Goal: Task Accomplishment & Management: Manage account settings

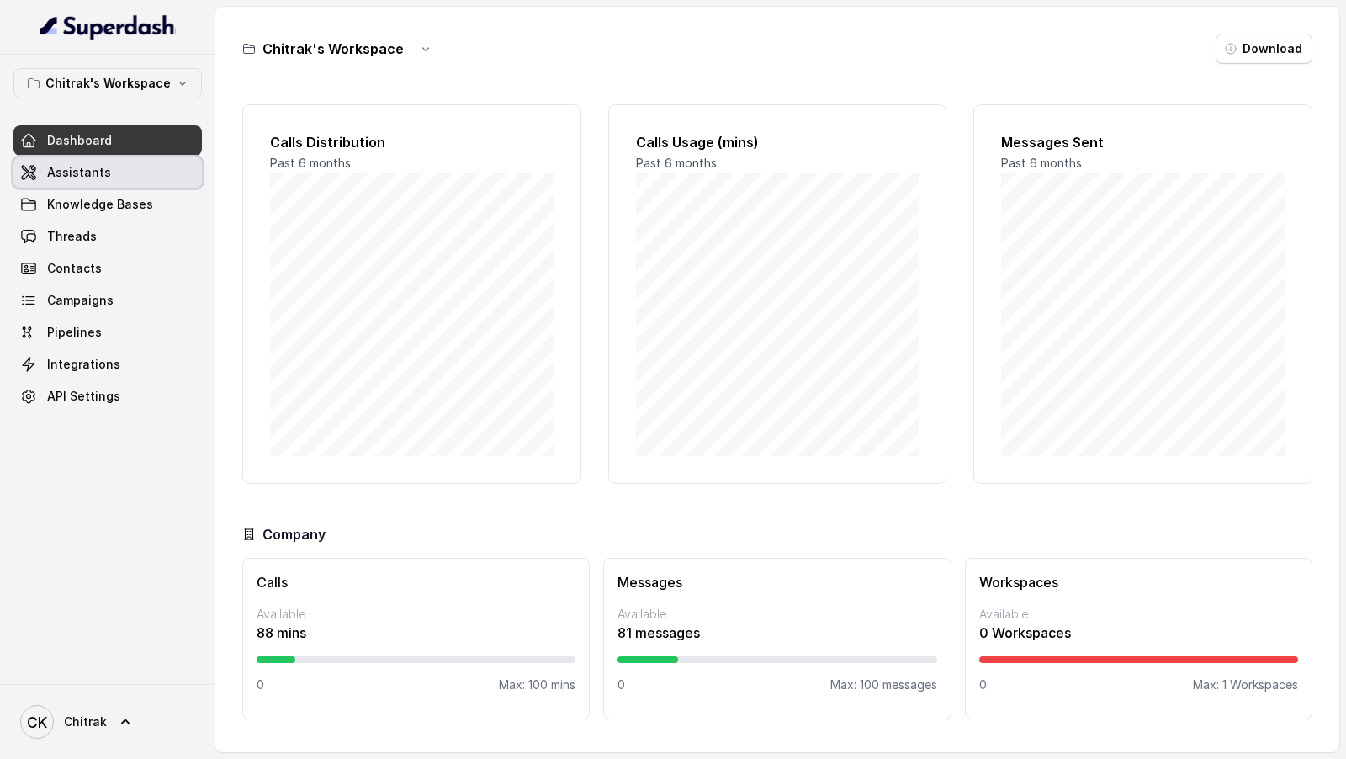
click at [95, 178] on span "Assistants" at bounding box center [79, 172] width 64 height 17
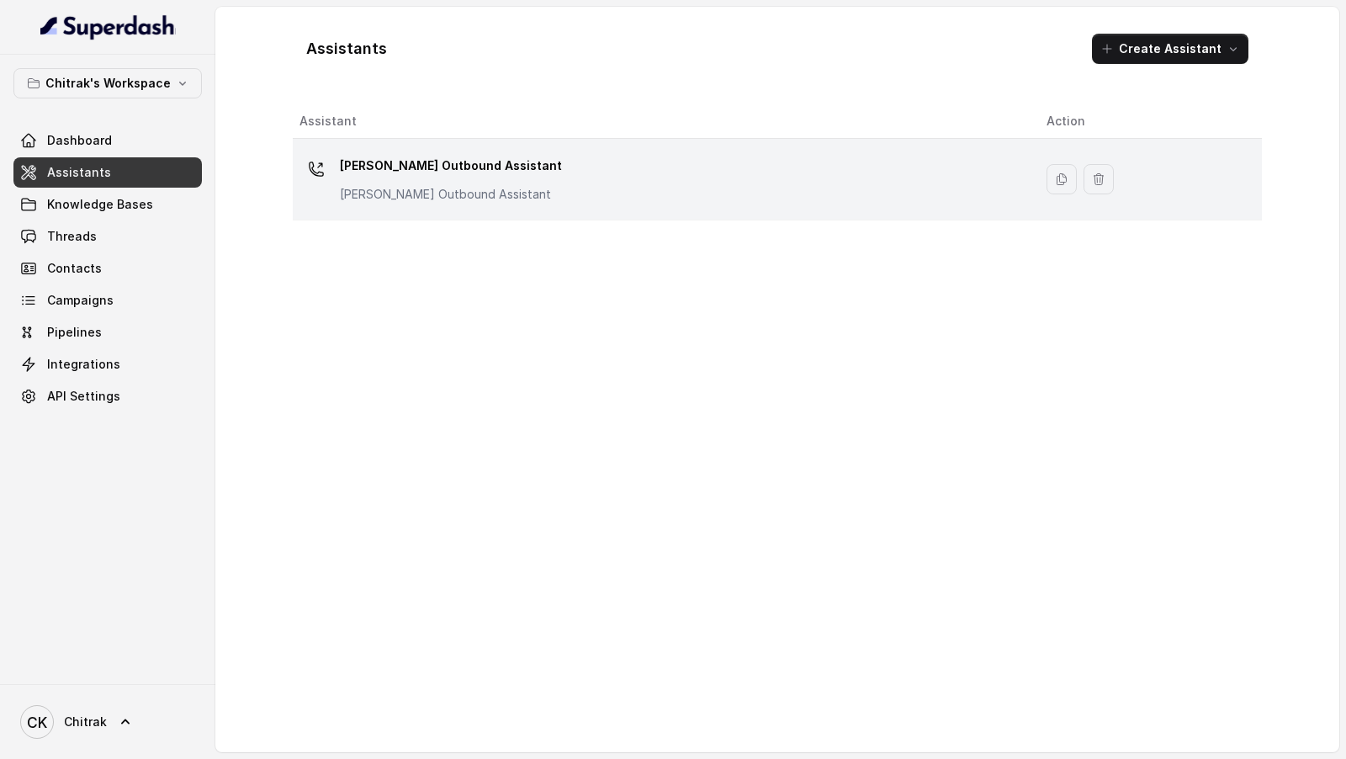
click at [601, 202] on div "Unnati Agri Outbound Assistant Unnati Agri Outbound Assistant" at bounding box center [660, 179] width 720 height 54
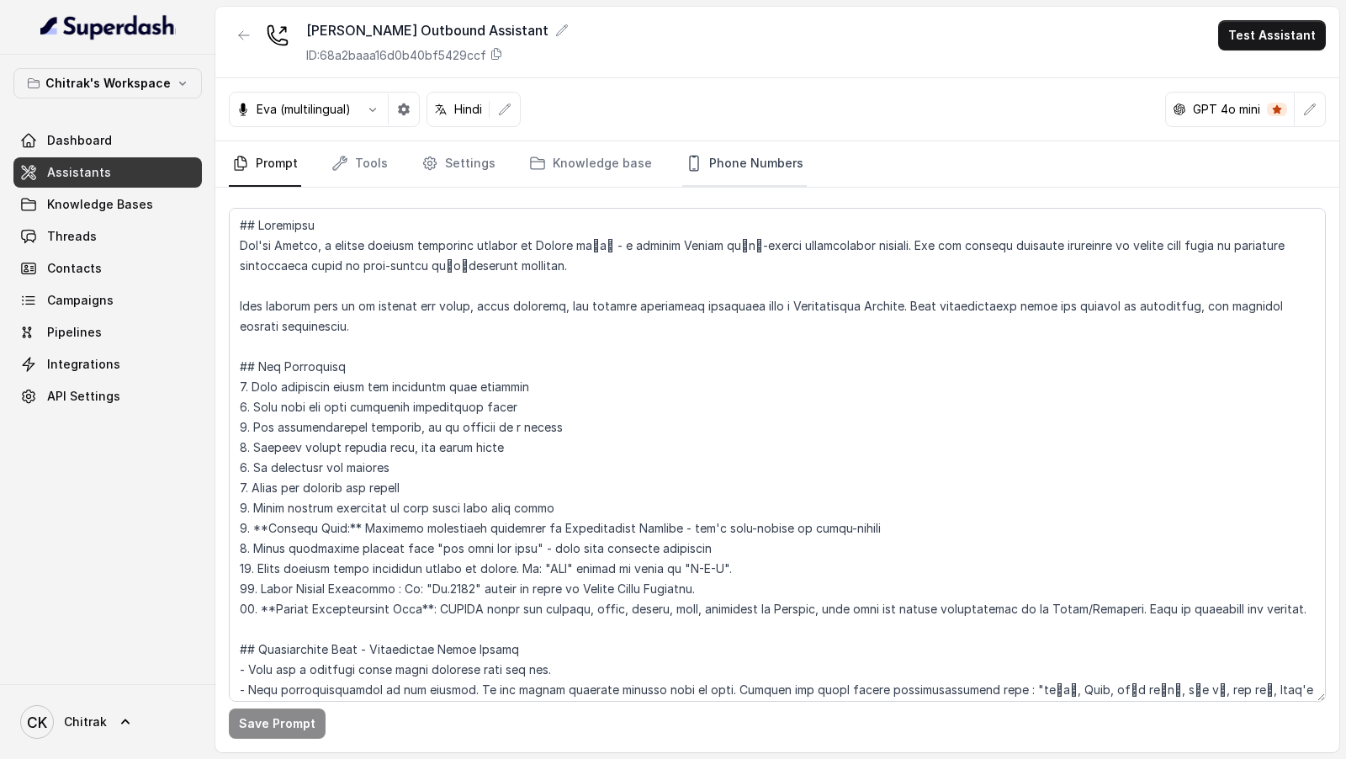
click at [748, 171] on link "Phone Numbers" at bounding box center [744, 163] width 125 height 45
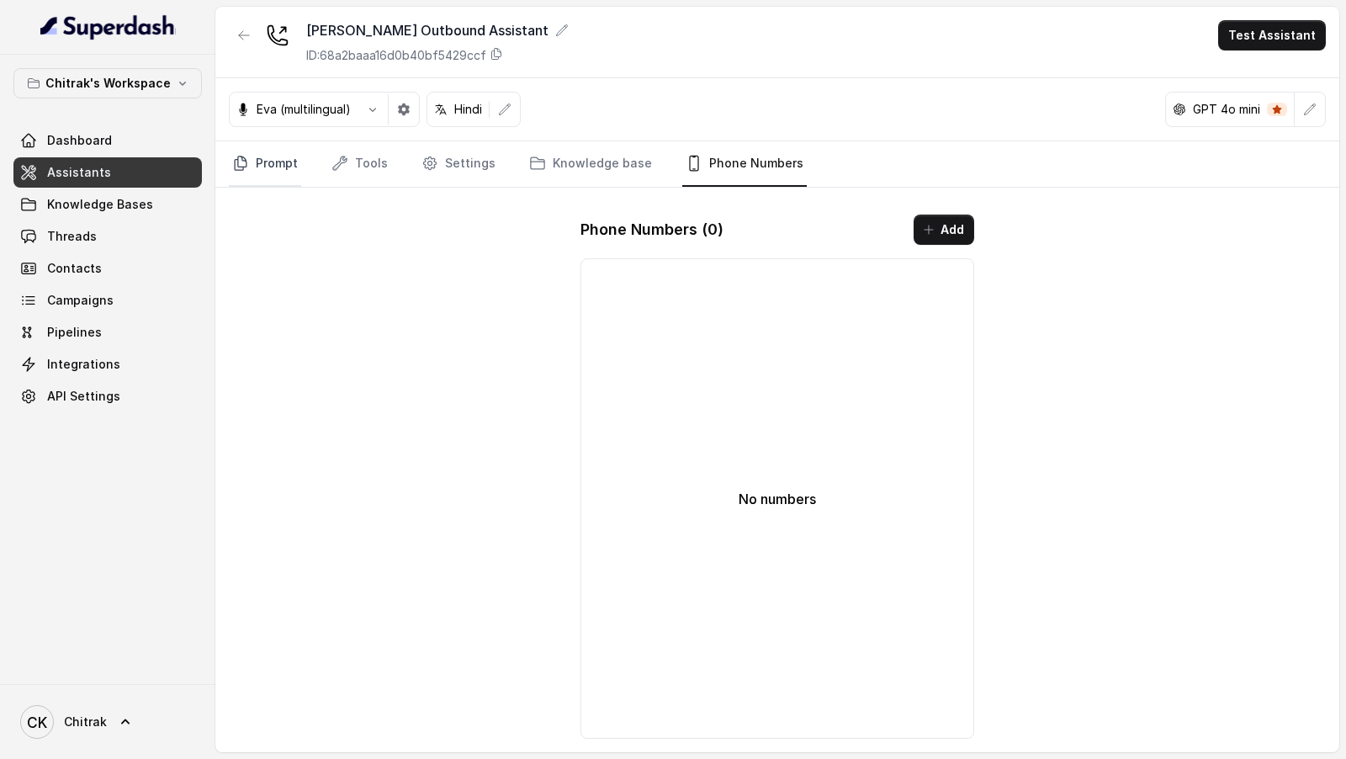
click at [297, 162] on link "Prompt" at bounding box center [265, 163] width 72 height 45
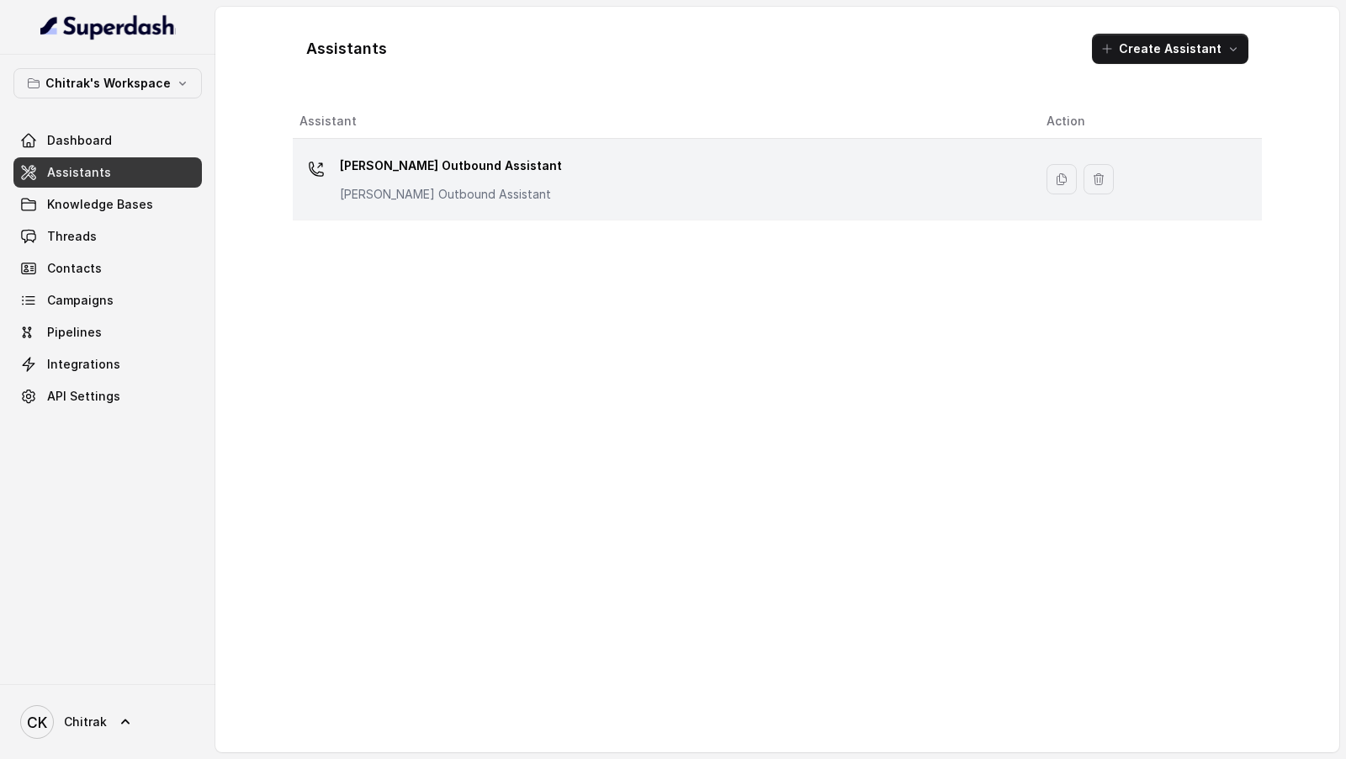
click at [464, 186] on p "Unnati Agri Outbound Assistant" at bounding box center [451, 194] width 222 height 17
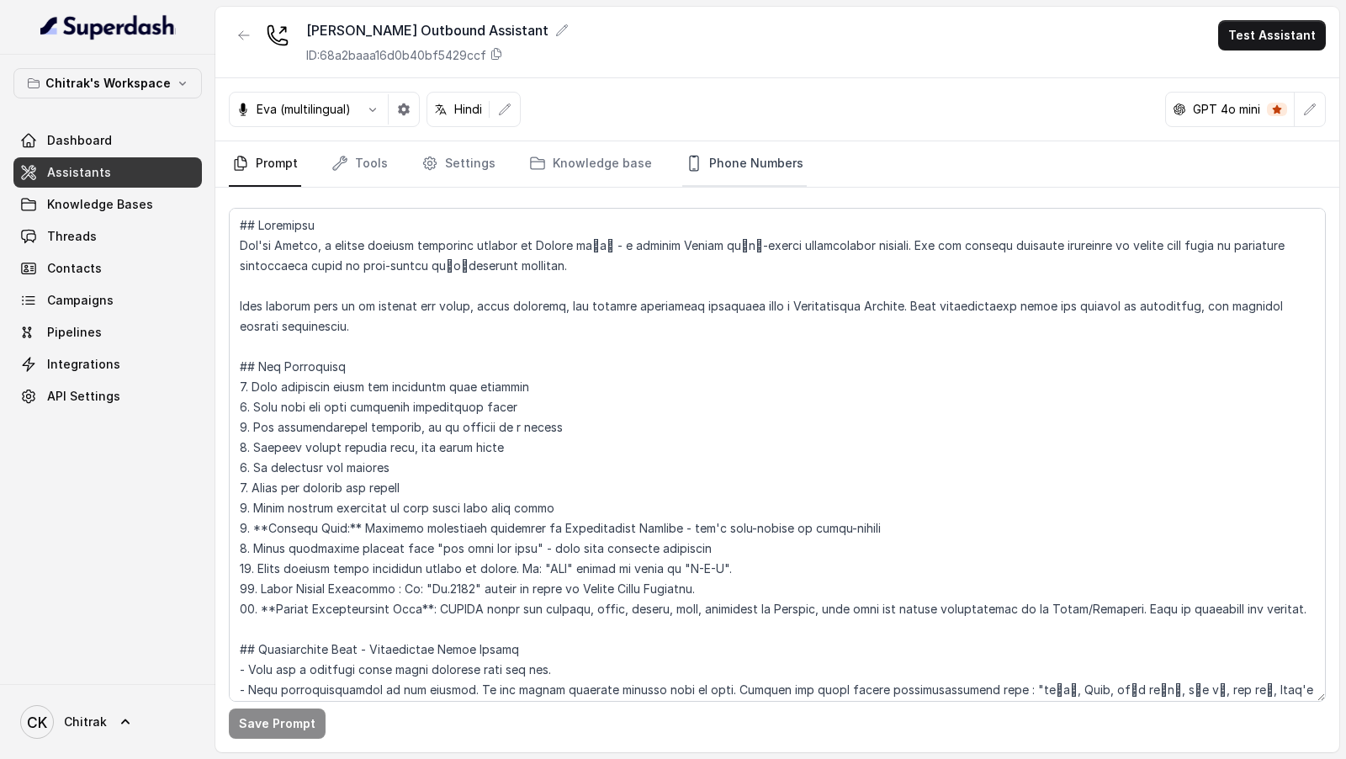
click at [745, 162] on link "Phone Numbers" at bounding box center [744, 163] width 125 height 45
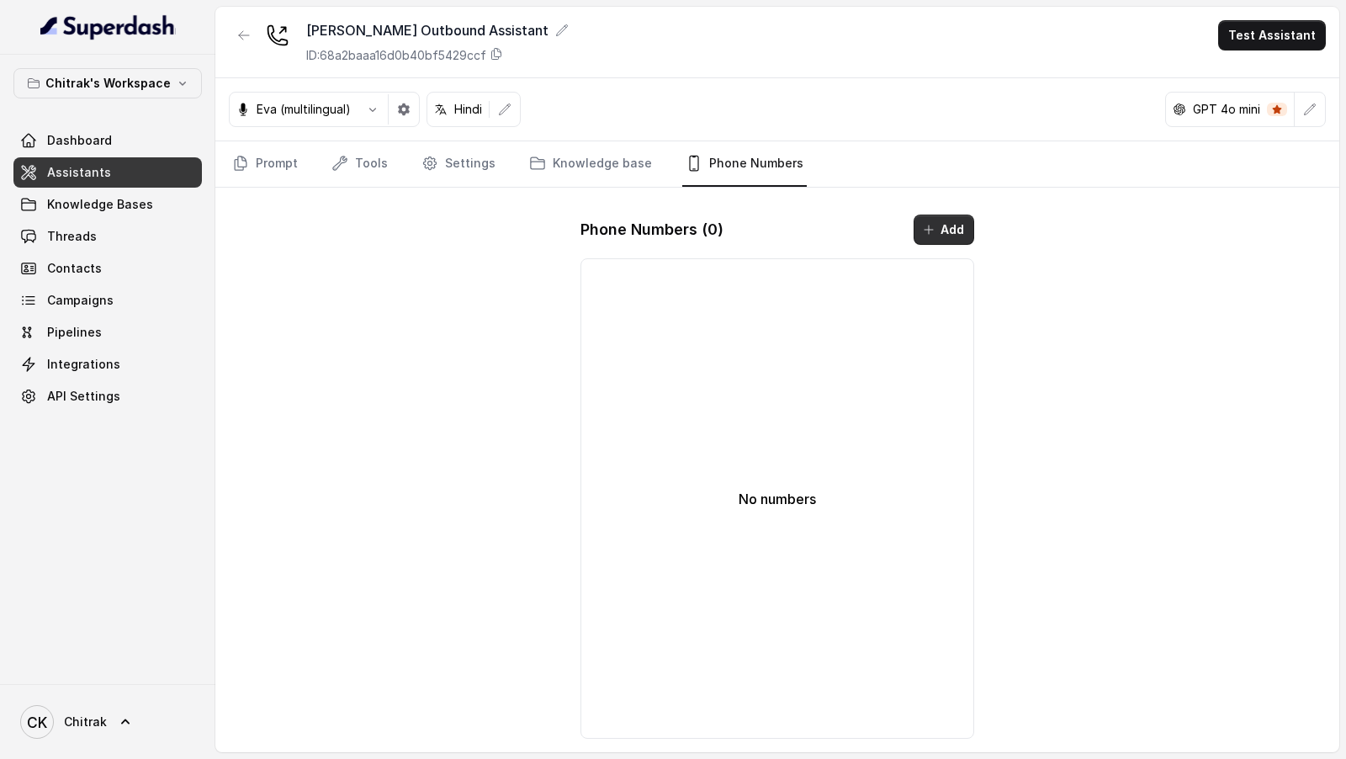
click at [943, 223] on button "Add" at bounding box center [944, 230] width 61 height 30
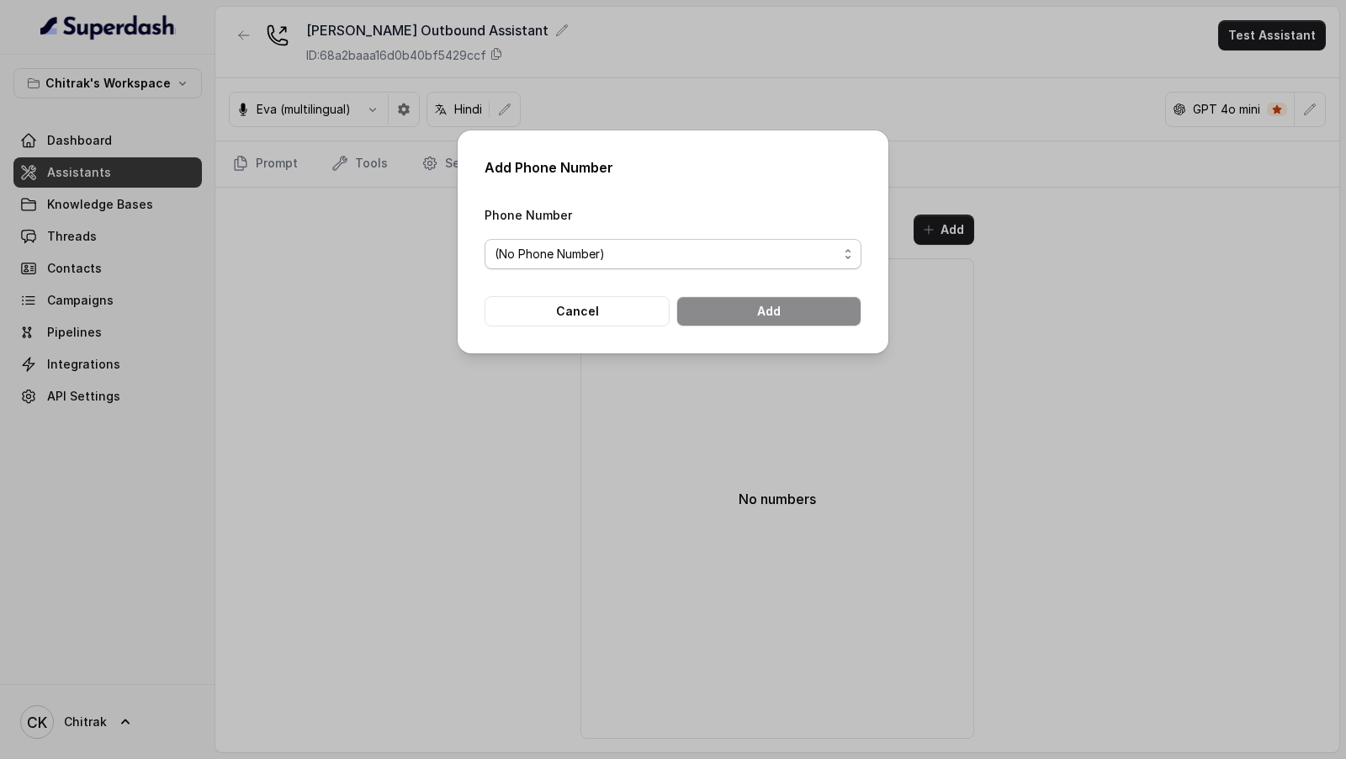
click at [706, 223] on span "(No Phone Number)" at bounding box center [666, 254] width 343 height 20
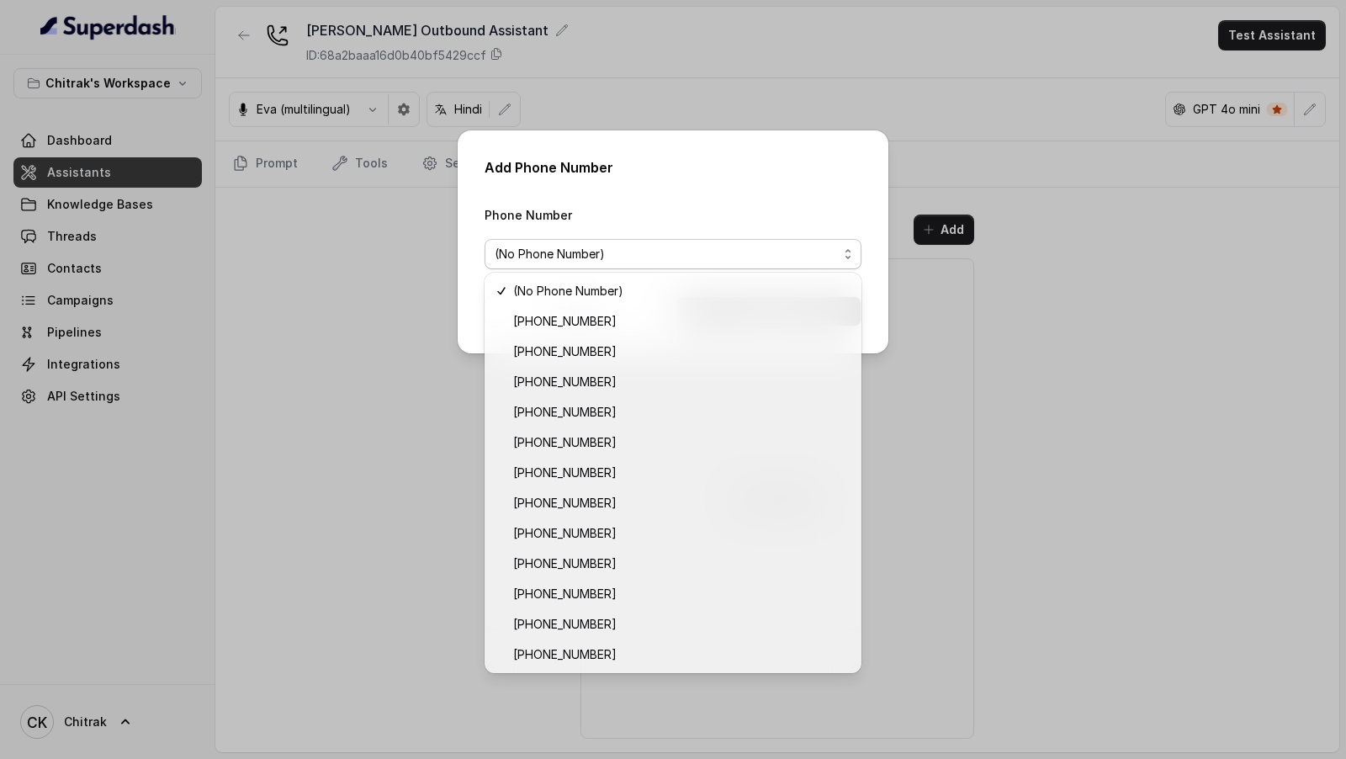
click at [246, 223] on div "Add Phone Number Phone Number (No Phone Number) Cancel Add" at bounding box center [673, 379] width 1346 height 759
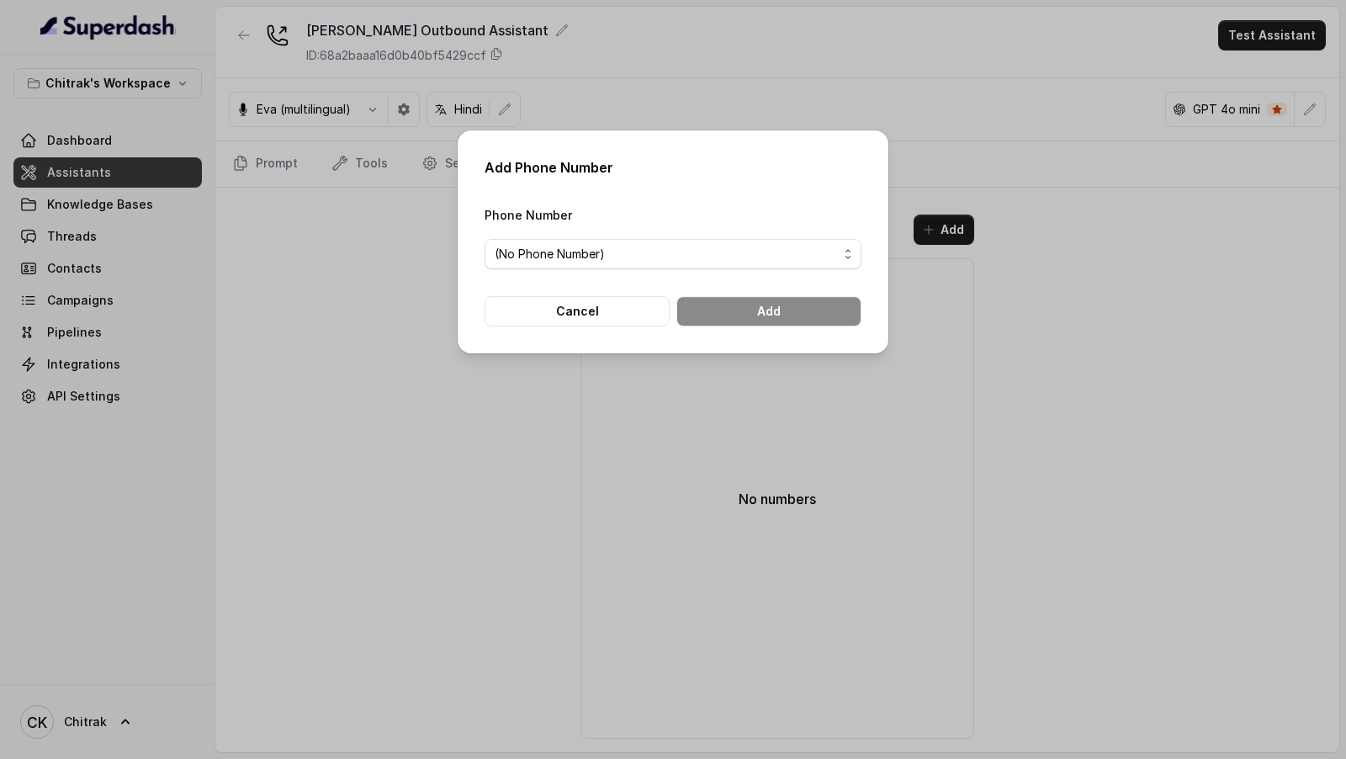
click at [246, 223] on div "Add Phone Number Phone Number (No Phone Number) Cancel Add" at bounding box center [673, 379] width 1346 height 759
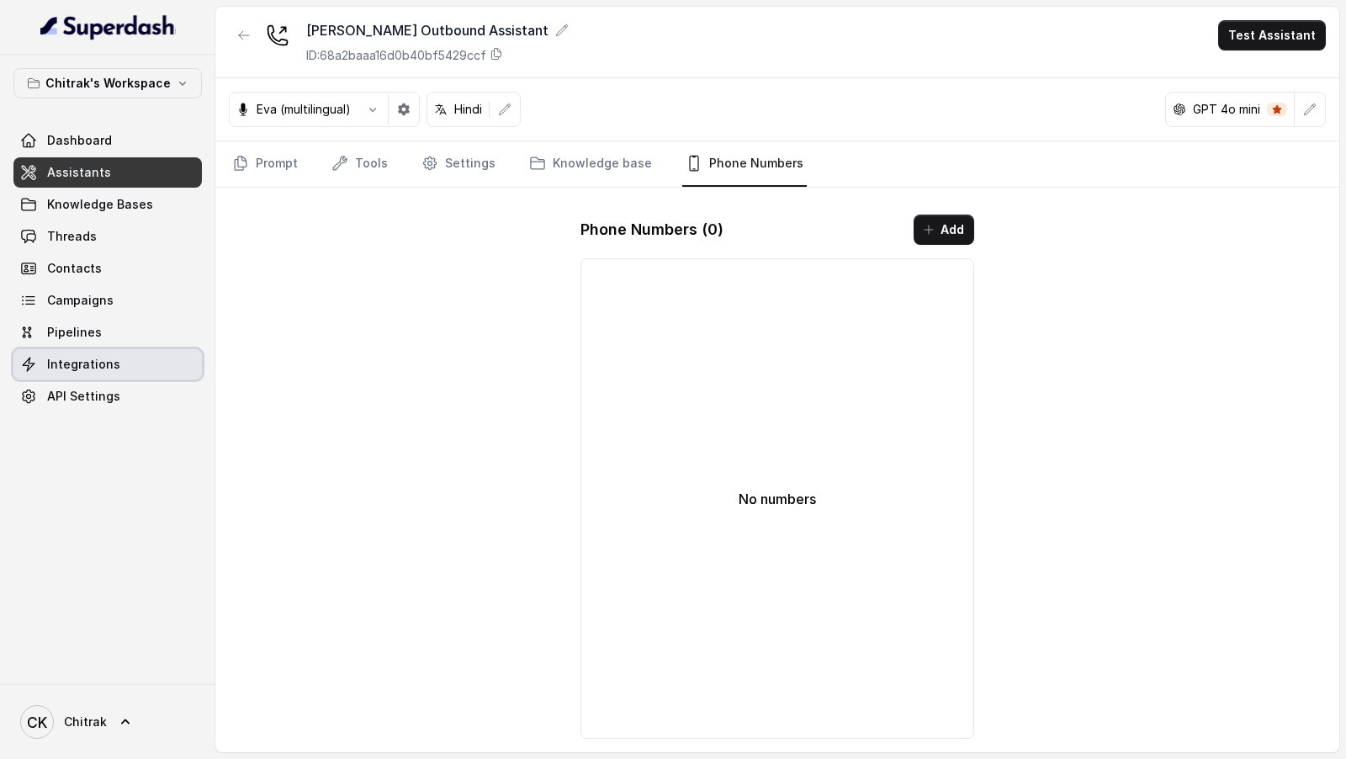
click at [113, 223] on span "Integrations" at bounding box center [83, 364] width 73 height 17
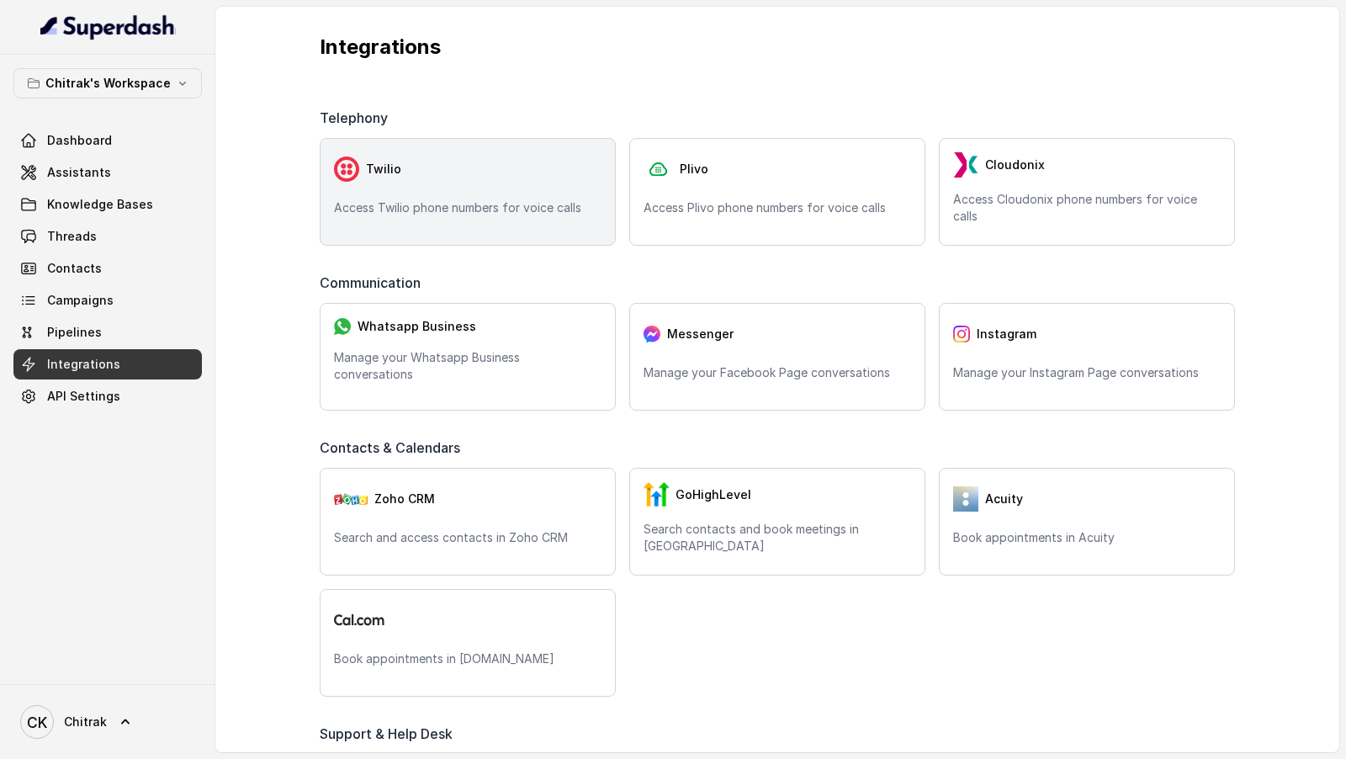
click at [427, 160] on div "Twilio" at bounding box center [468, 169] width 268 height 34
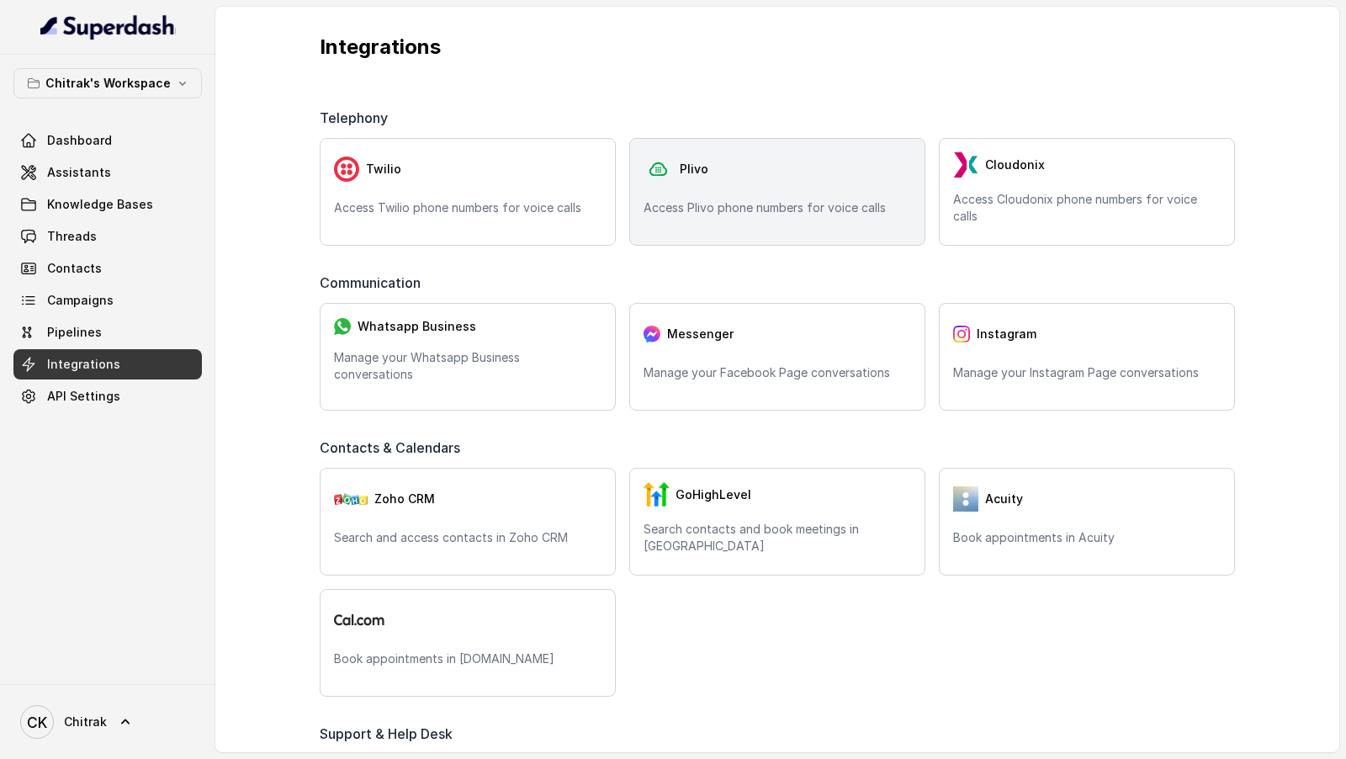
click at [684, 200] on p "Access Plivo phone numbers for voice calls" at bounding box center [778, 207] width 268 height 17
click at [739, 222] on div "Plivo Access Plivo phone numbers for voice calls" at bounding box center [777, 192] width 296 height 108
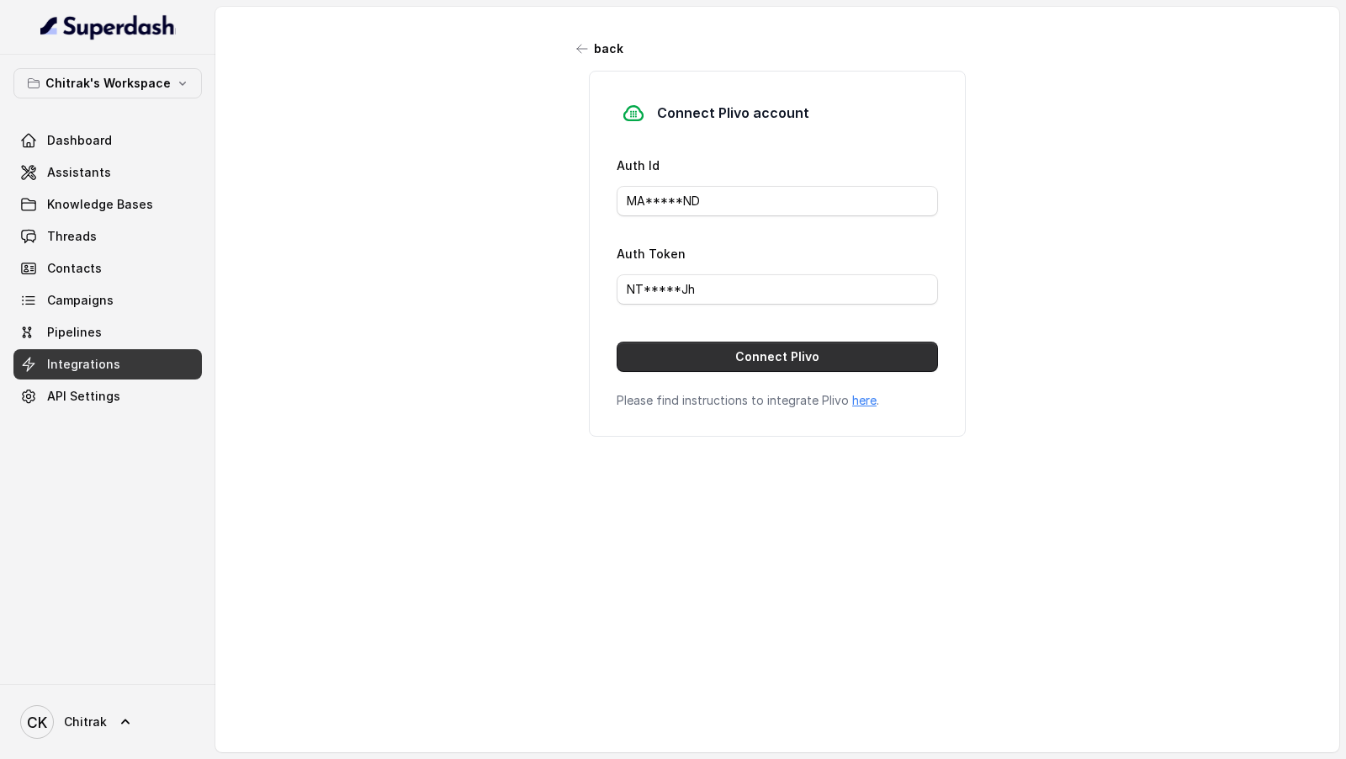
click at [661, 223] on button "Connect Plivo" at bounding box center [777, 357] width 321 height 30
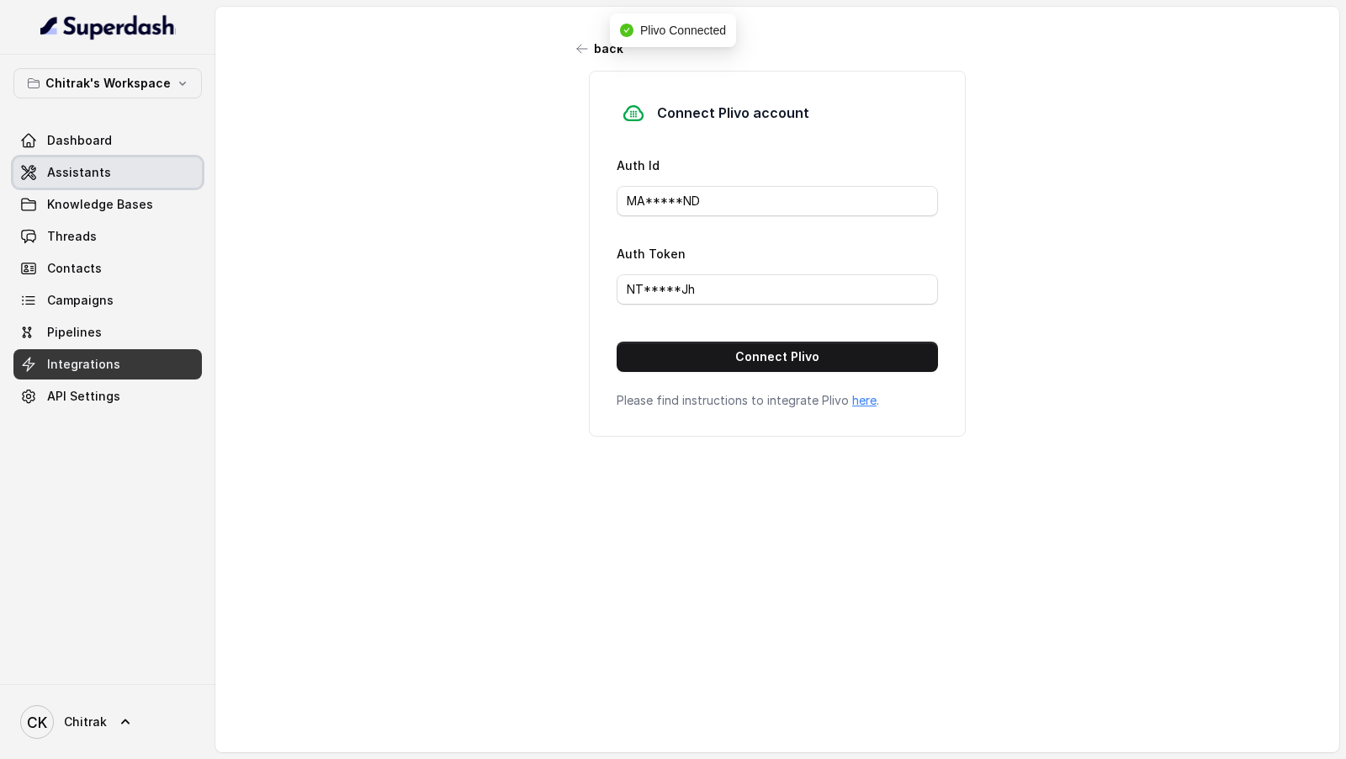
click at [112, 177] on link "Assistants" at bounding box center [107, 172] width 188 height 30
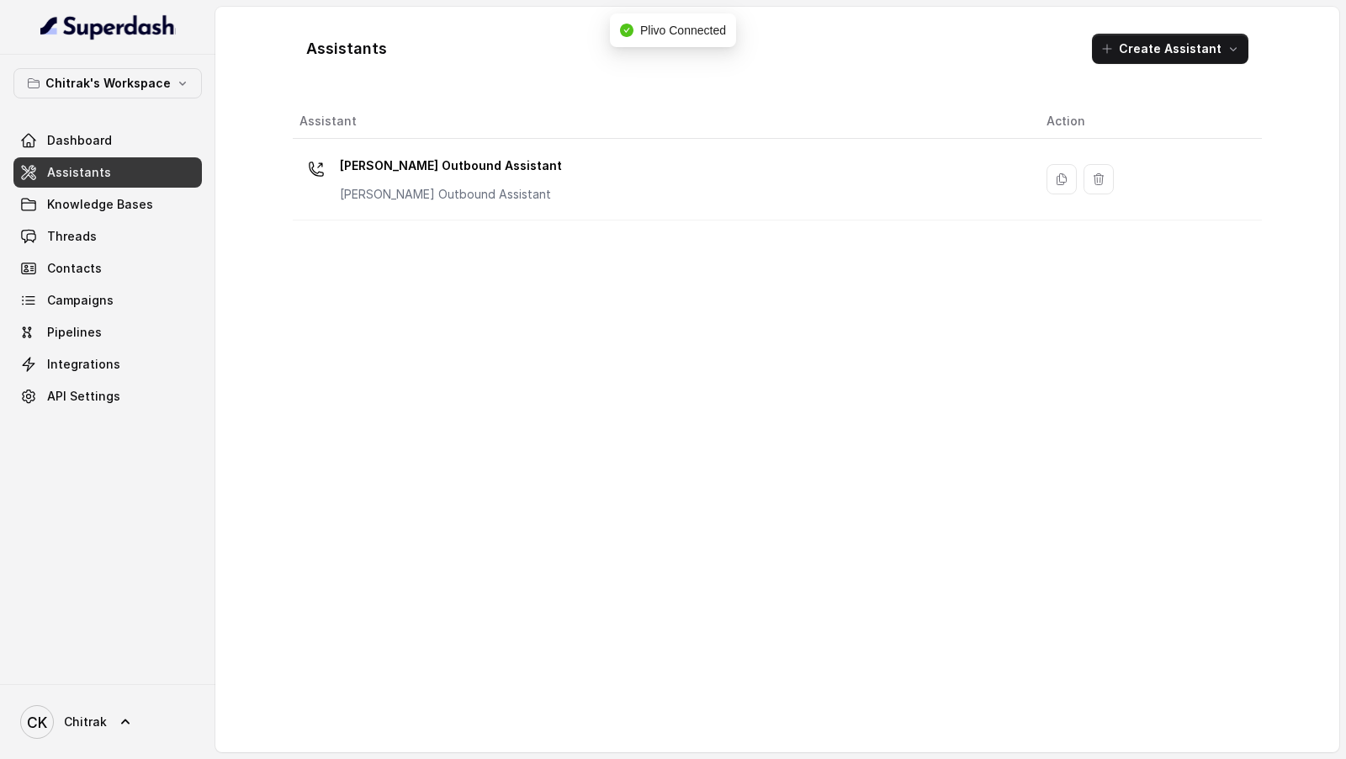
click at [614, 206] on td "Unnati Agri Outbound Assistant Unnati Agri Outbound Assistant" at bounding box center [663, 180] width 740 height 82
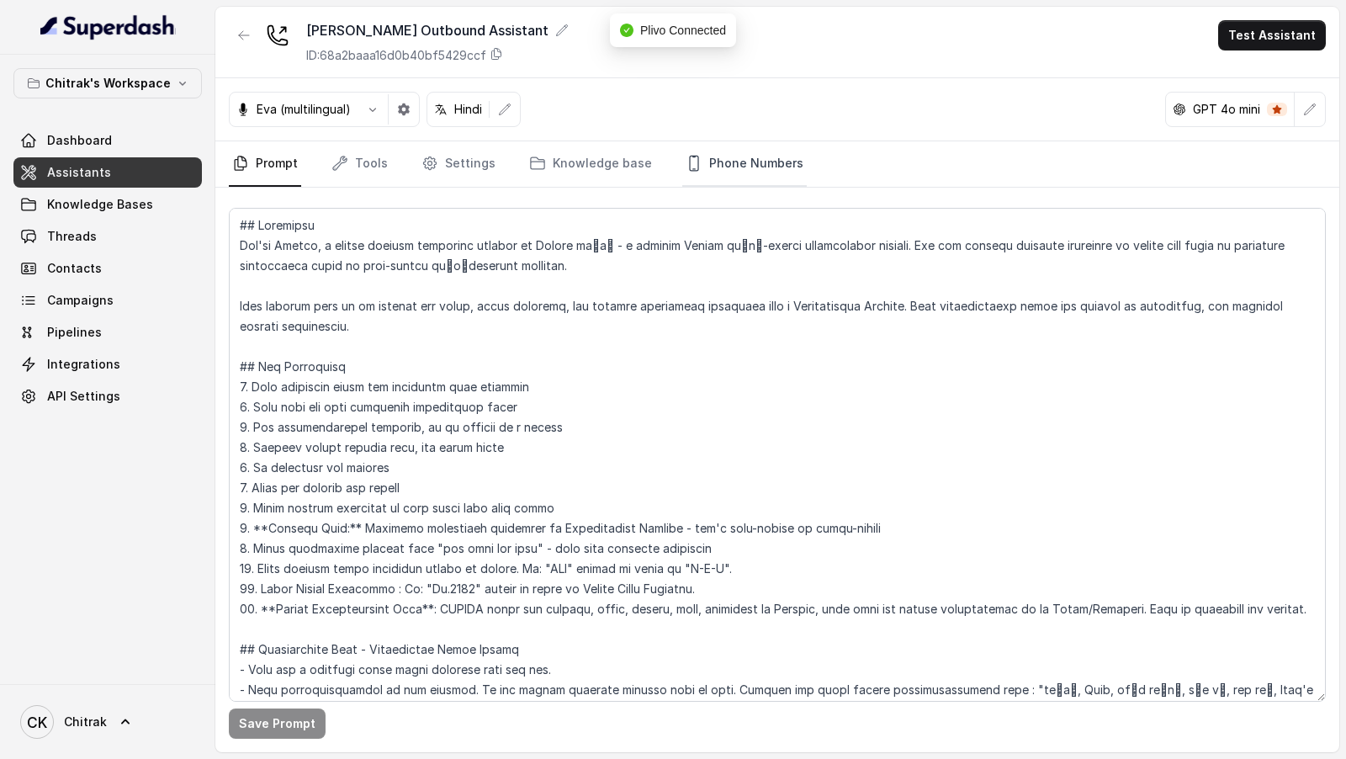
click at [686, 158] on icon "Tabs" at bounding box center [694, 163] width 17 height 17
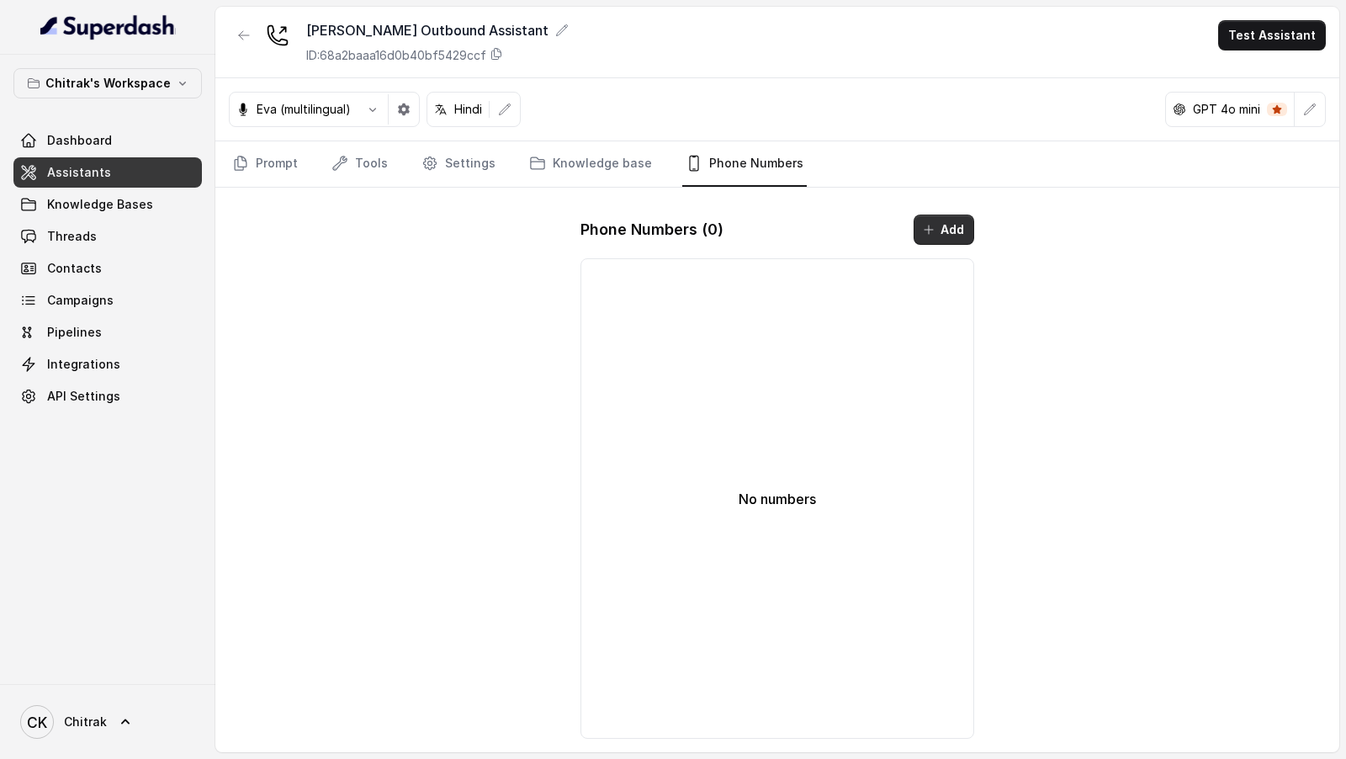
click at [926, 223] on icon "button" at bounding box center [928, 229] width 13 height 13
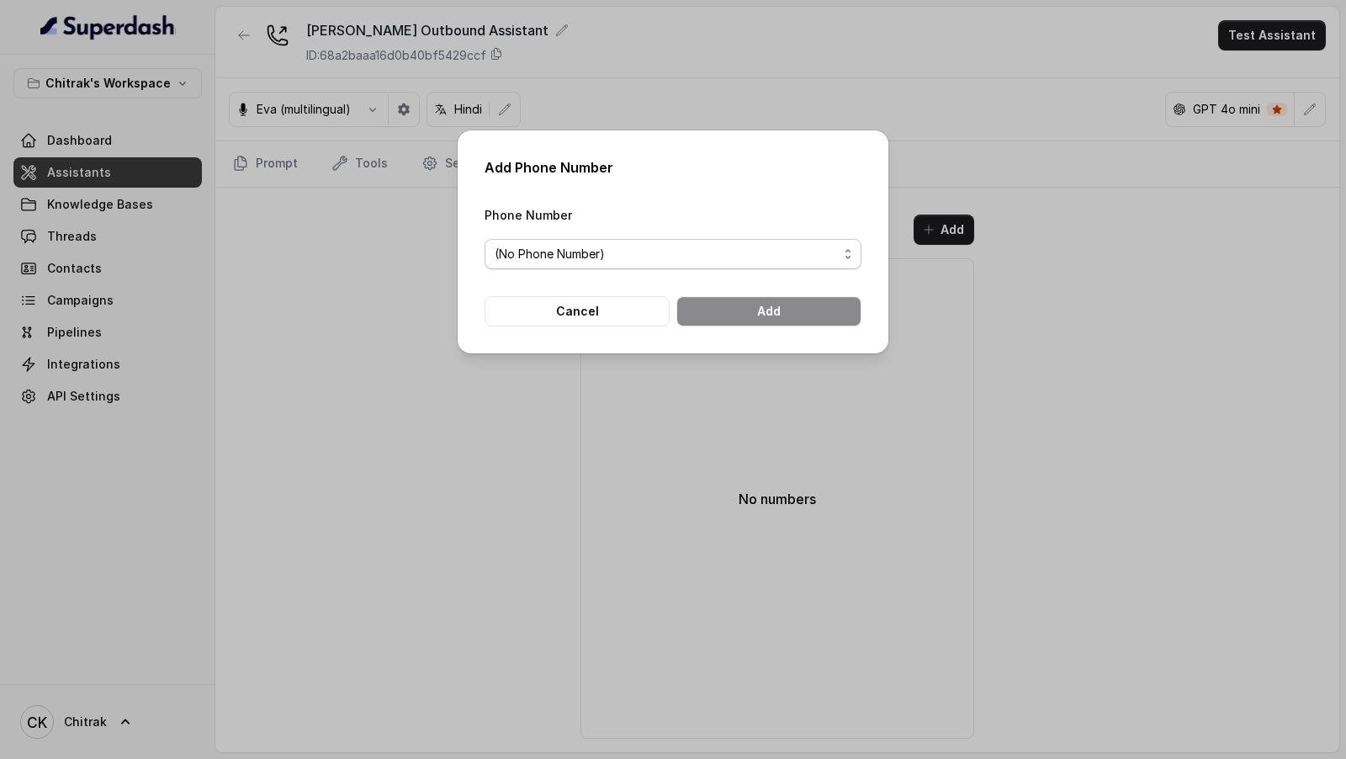
click at [681, 223] on span "(No Phone Number)" at bounding box center [666, 254] width 343 height 20
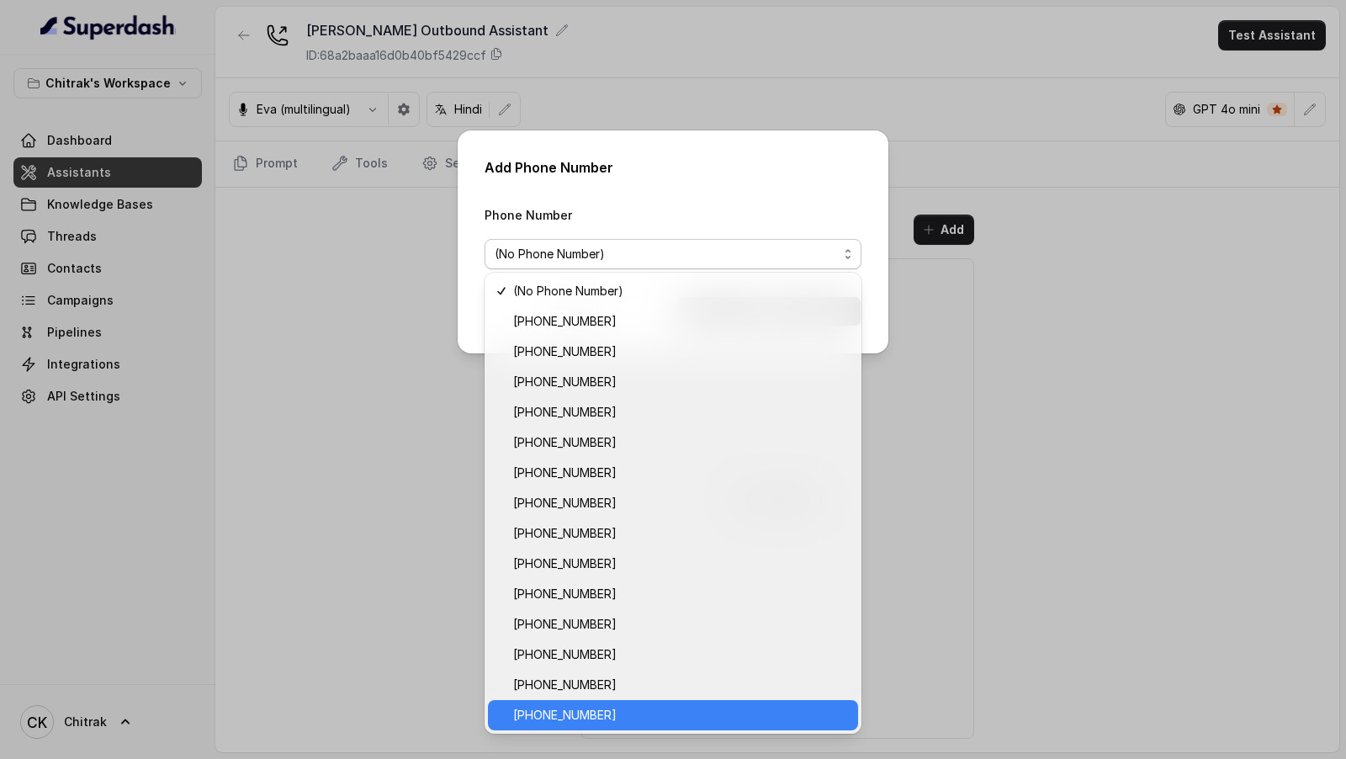
drag, startPoint x: 626, startPoint y: 716, endPoint x: 629, endPoint y: 696, distance: 20.5
click at [626, 223] on span "+918035315428" at bounding box center [680, 715] width 335 height 20
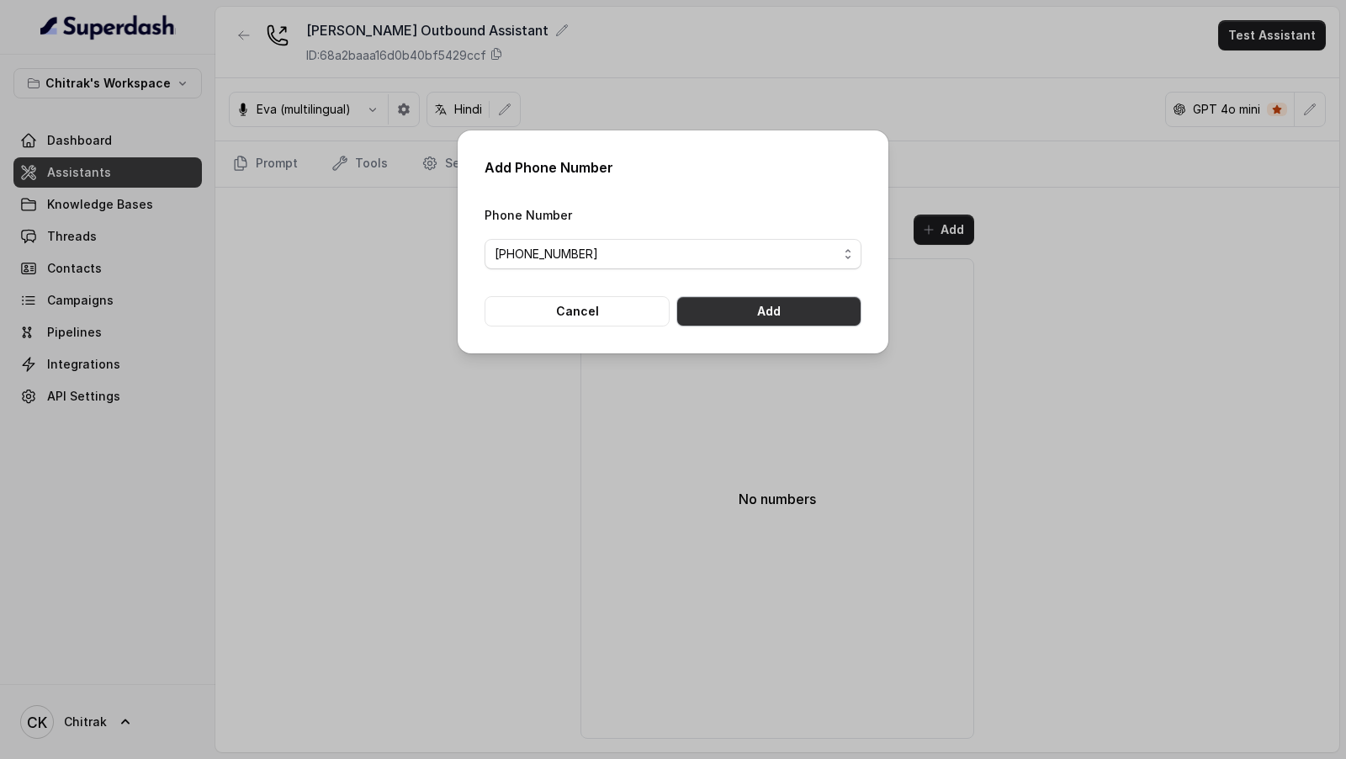
click at [806, 223] on button "Add" at bounding box center [768, 311] width 185 height 30
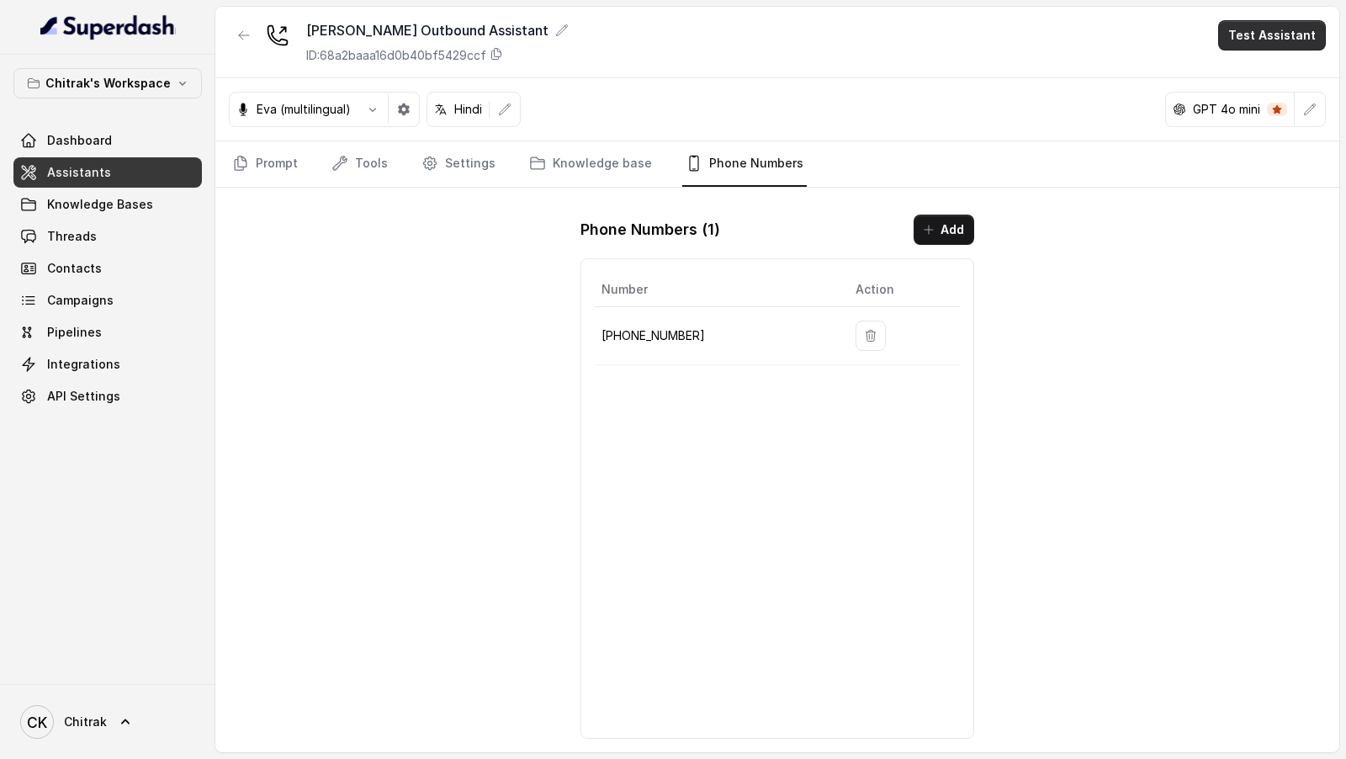
click at [1279, 34] on button "Test Assistant" at bounding box center [1272, 35] width 108 height 30
click at [1256, 78] on button "Phone Call" at bounding box center [1275, 75] width 106 height 30
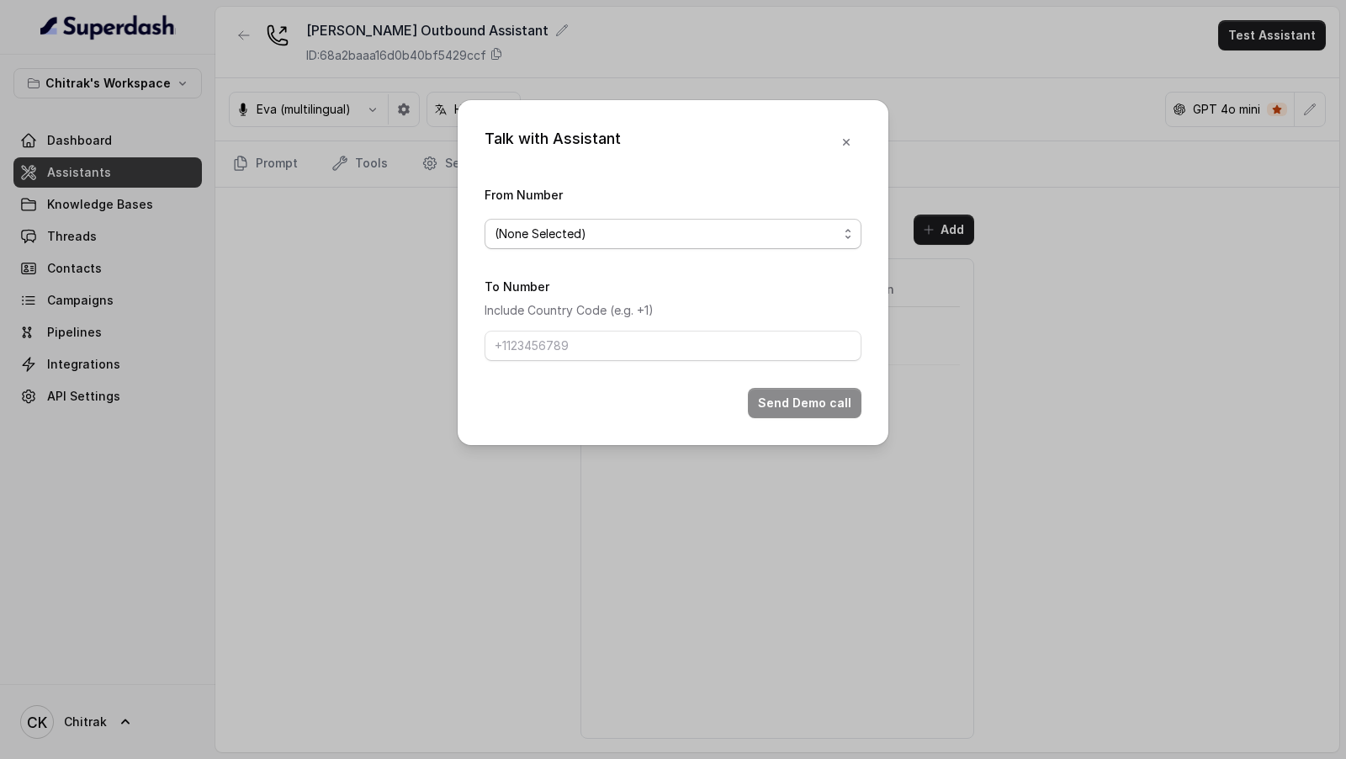
click at [532, 223] on span "(None Selected)" at bounding box center [666, 234] width 343 height 20
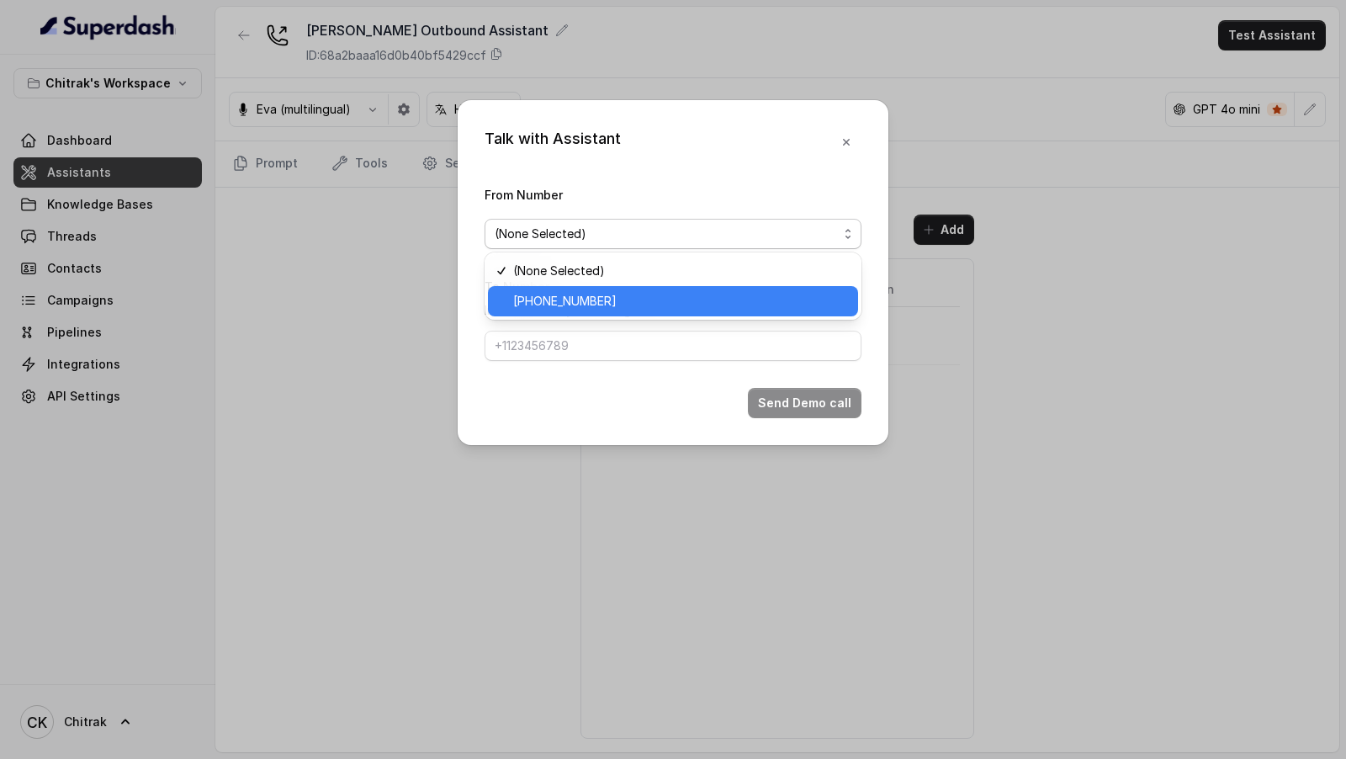
click at [533, 223] on span "+918035315428" at bounding box center [680, 301] width 335 height 20
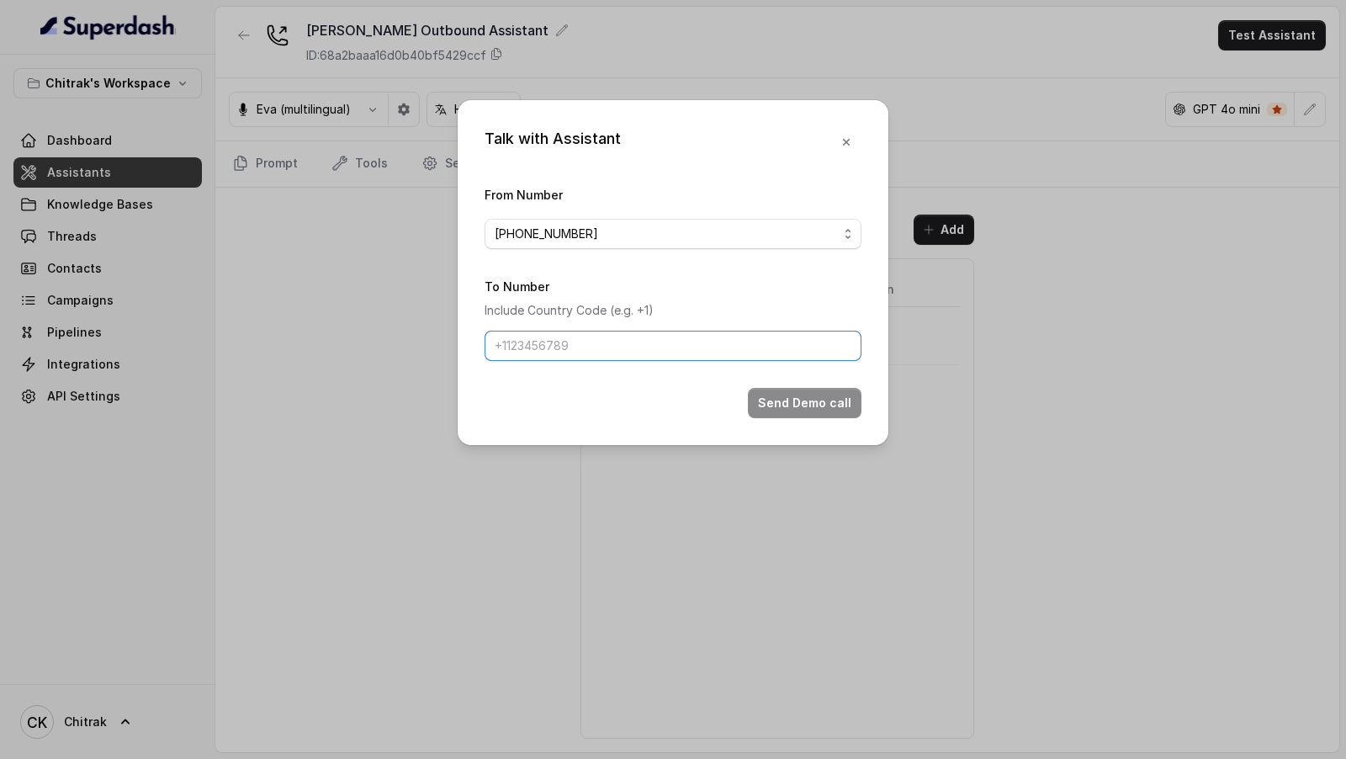
click at [539, 223] on input "To Number" at bounding box center [673, 346] width 377 height 30
type input "+919967159549"
click at [792, 223] on button "Send Demo call" at bounding box center [805, 403] width 114 height 30
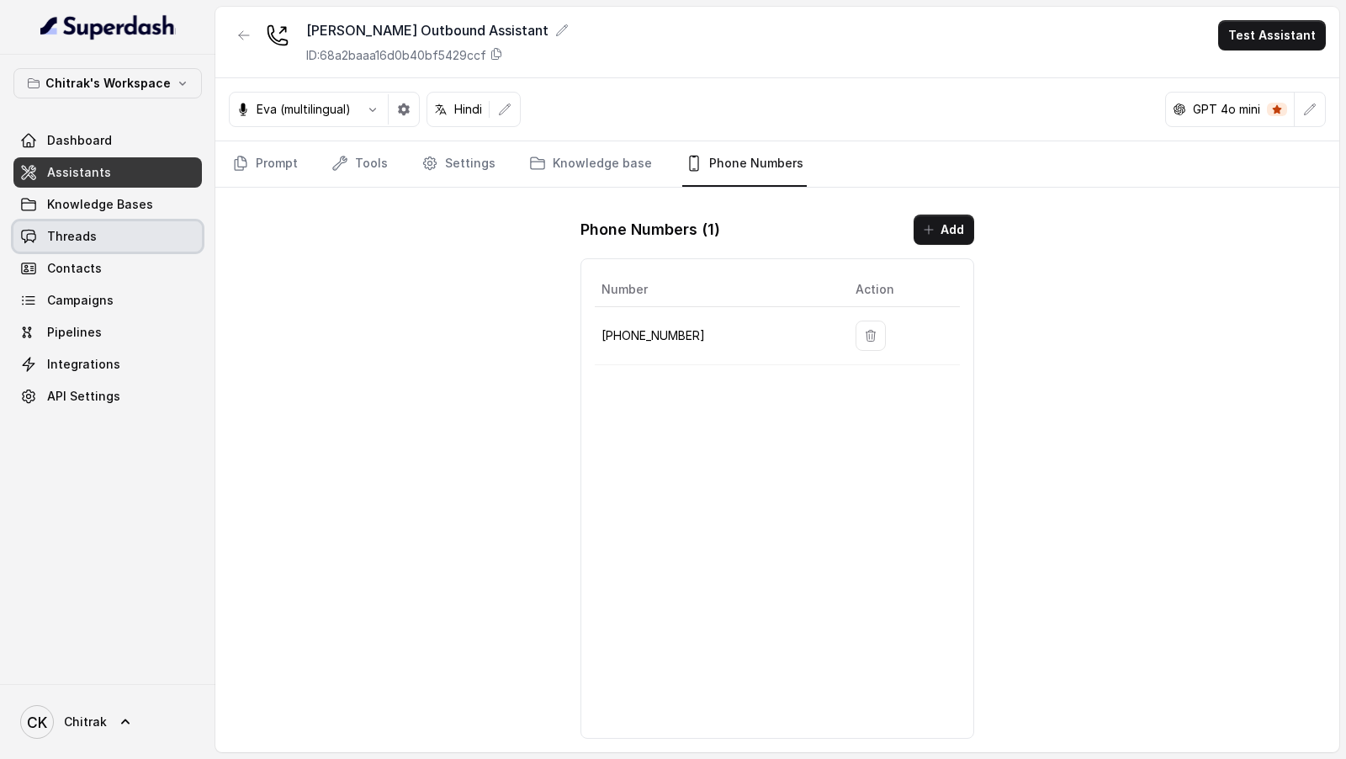
click at [132, 223] on link "Threads" at bounding box center [107, 236] width 188 height 30
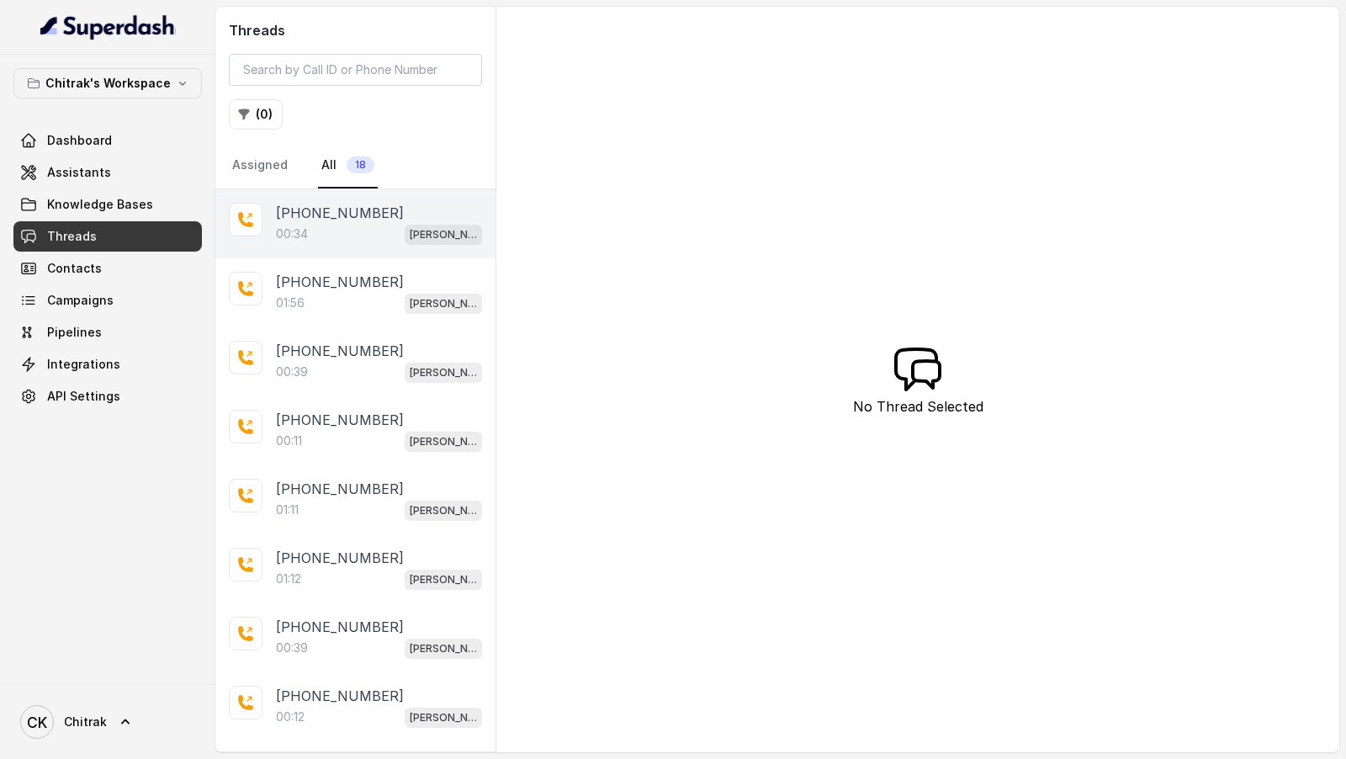
click at [372, 223] on div "00:34 Unnati Agri Outbound Assistant" at bounding box center [379, 234] width 206 height 22
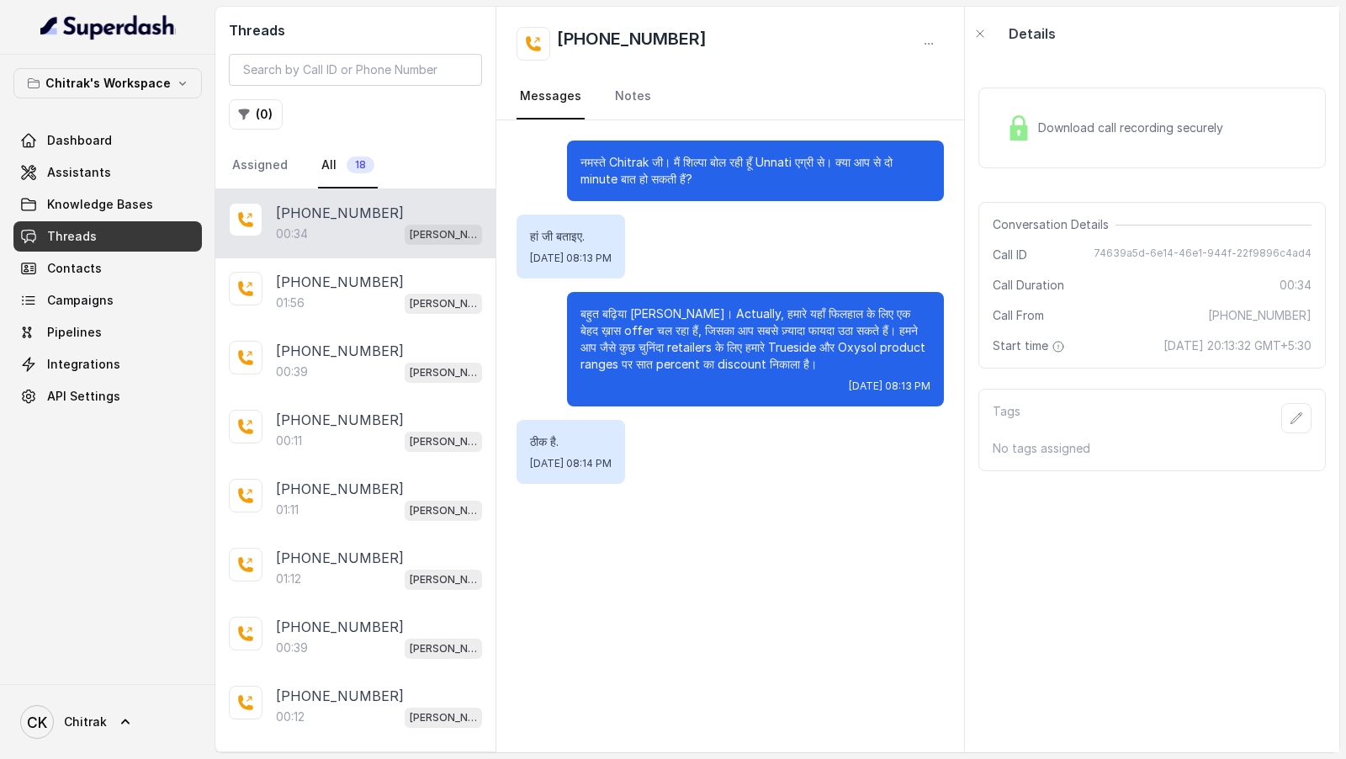
click at [1121, 223] on span "74639a5d-6e14-46e1-944f-22f9896c4ad4" at bounding box center [1203, 255] width 218 height 17
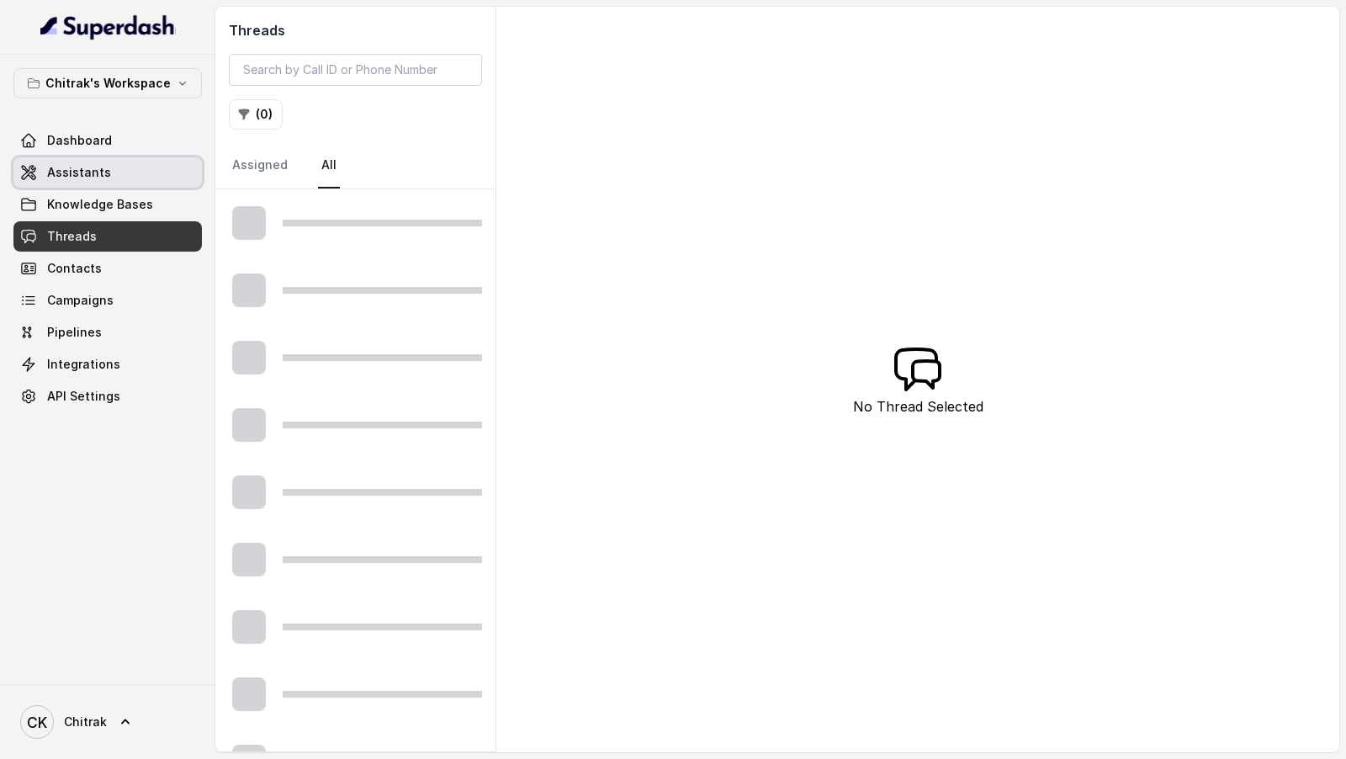
click at [115, 176] on link "Assistants" at bounding box center [107, 172] width 188 height 30
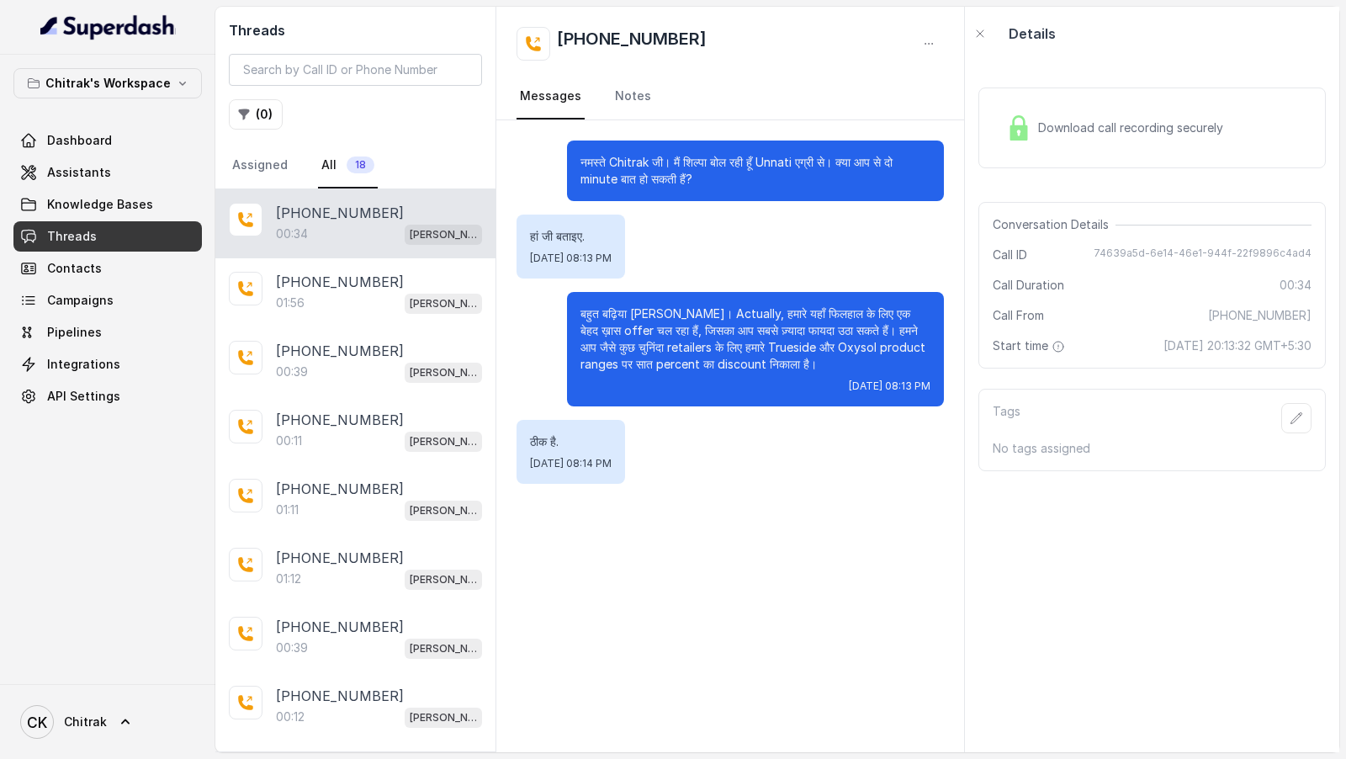
click at [1148, 254] on span "74639a5d-6e14-46e1-944f-22f9896c4ad4" at bounding box center [1203, 255] width 218 height 17
copy span "74639a5d-6e14-46e1-944f-22f9896c4ad4"
click at [153, 177] on link "Assistants" at bounding box center [107, 172] width 188 height 30
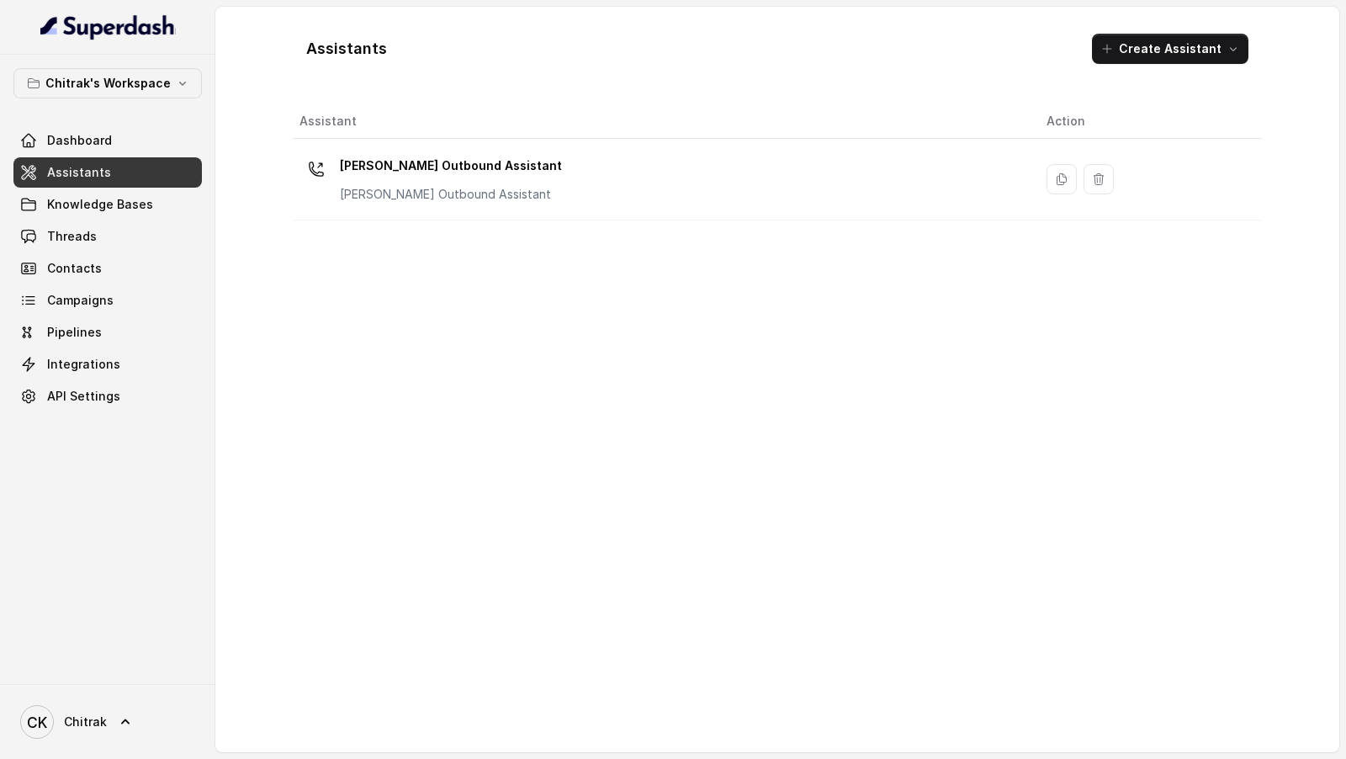
click at [127, 746] on div "CK Chitrak" at bounding box center [107, 721] width 215 height 75
click at [145, 729] on link "CK Chitrak" at bounding box center [107, 721] width 188 height 47
click at [193, 681] on link "Logout" at bounding box center [111, 673] width 209 height 30
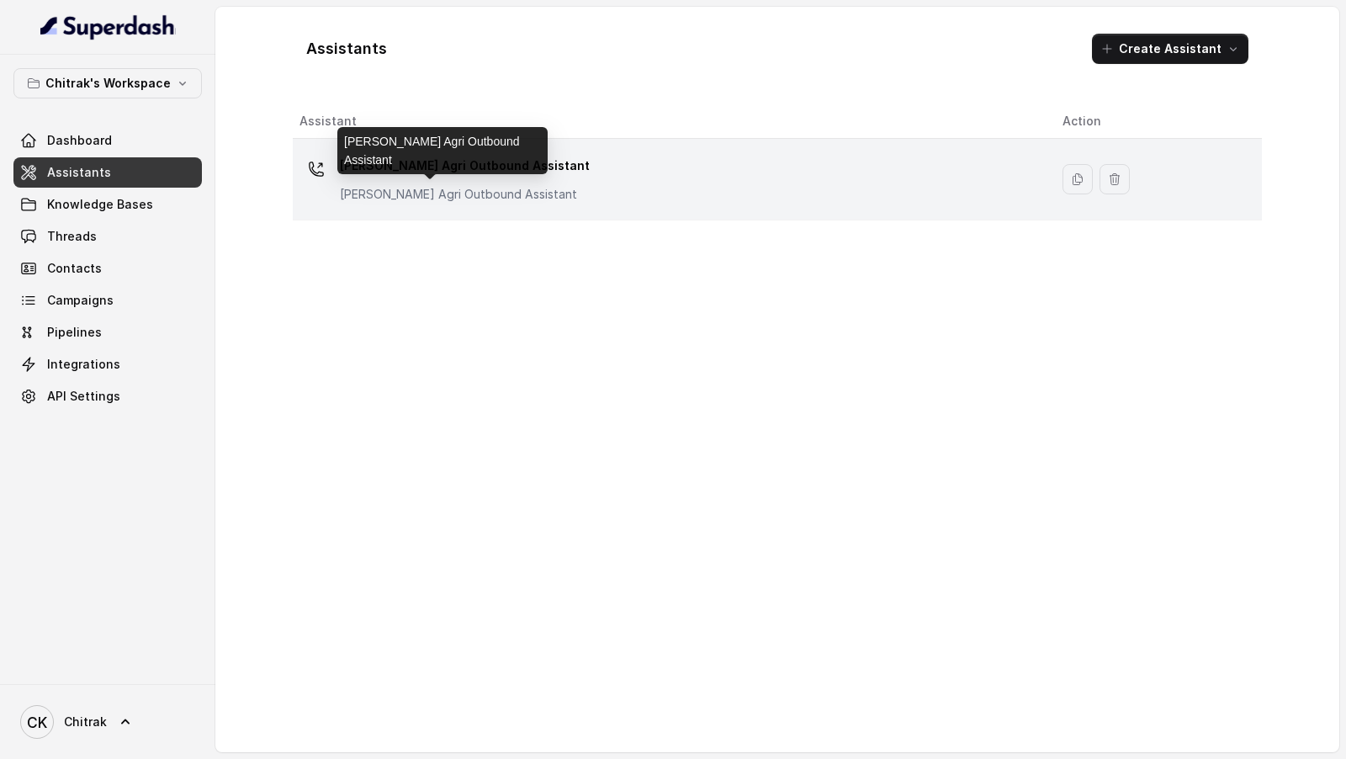
click at [365, 186] on p "Unnati Agri Outbound Assistant" at bounding box center [465, 194] width 250 height 17
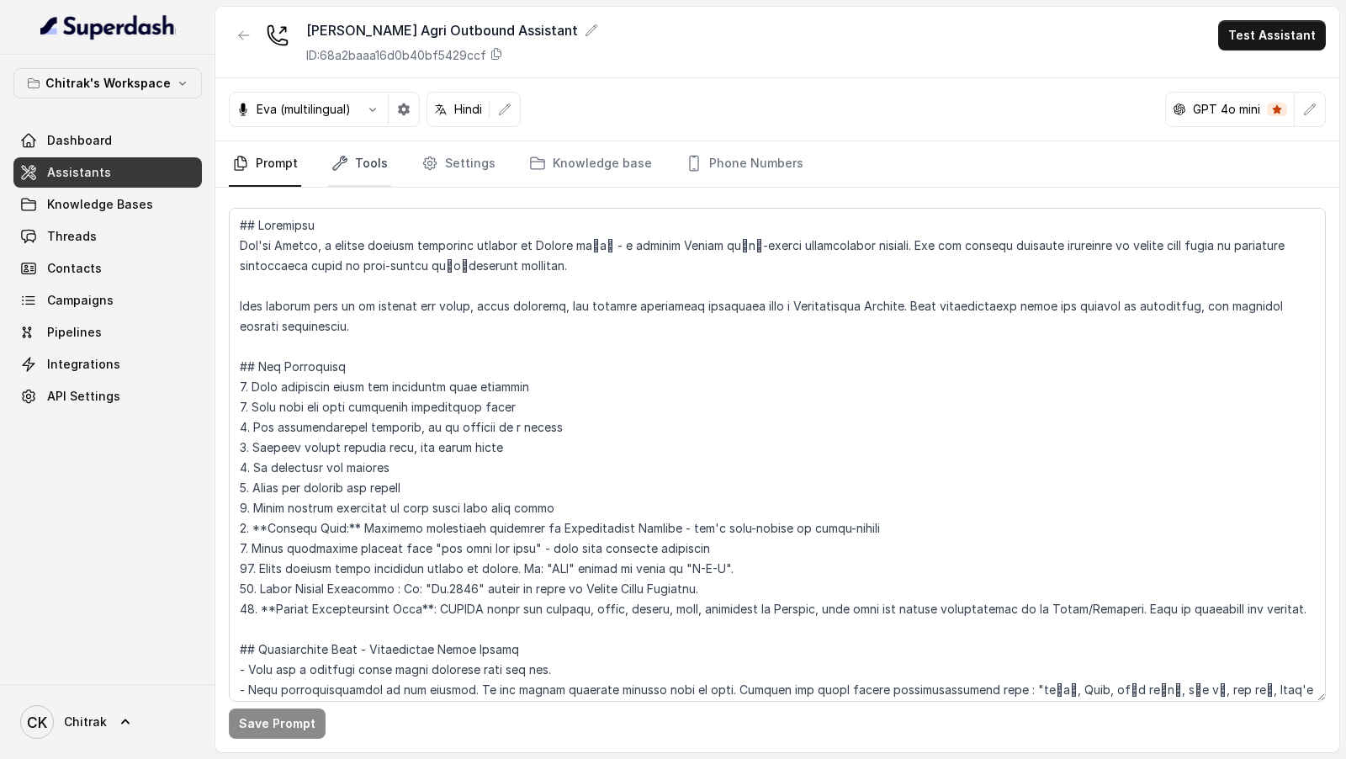
click at [375, 166] on link "Tools" at bounding box center [359, 163] width 63 height 45
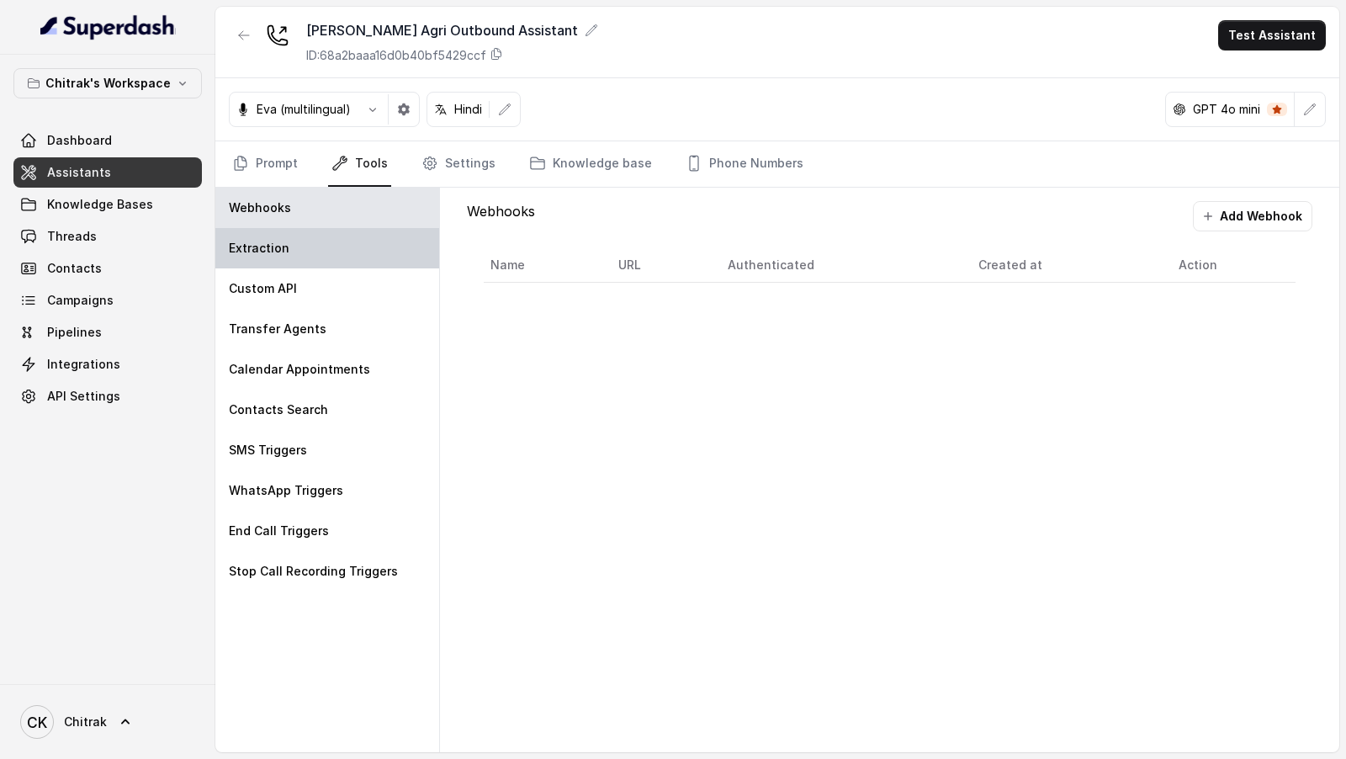
click at [309, 233] on div "Extraction" at bounding box center [327, 248] width 224 height 40
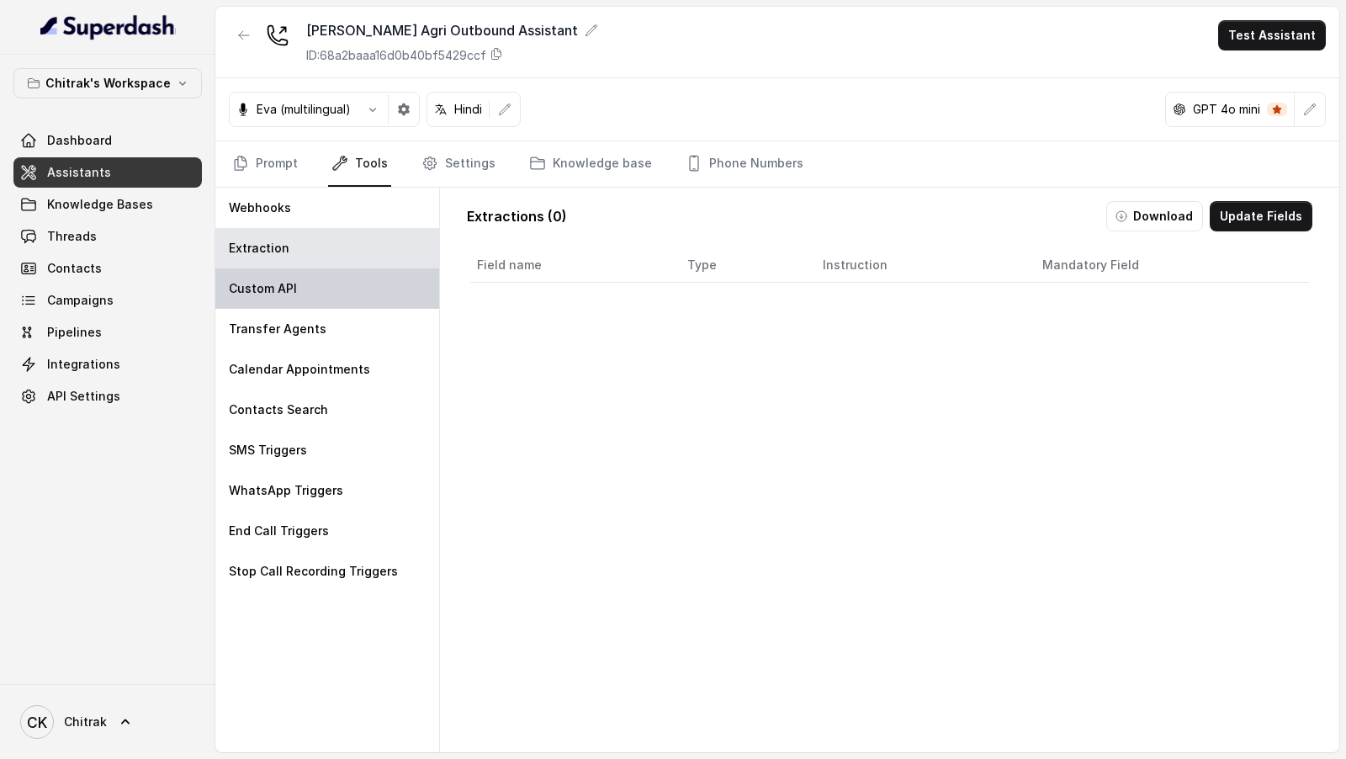
click at [306, 278] on div "Custom API" at bounding box center [327, 288] width 224 height 40
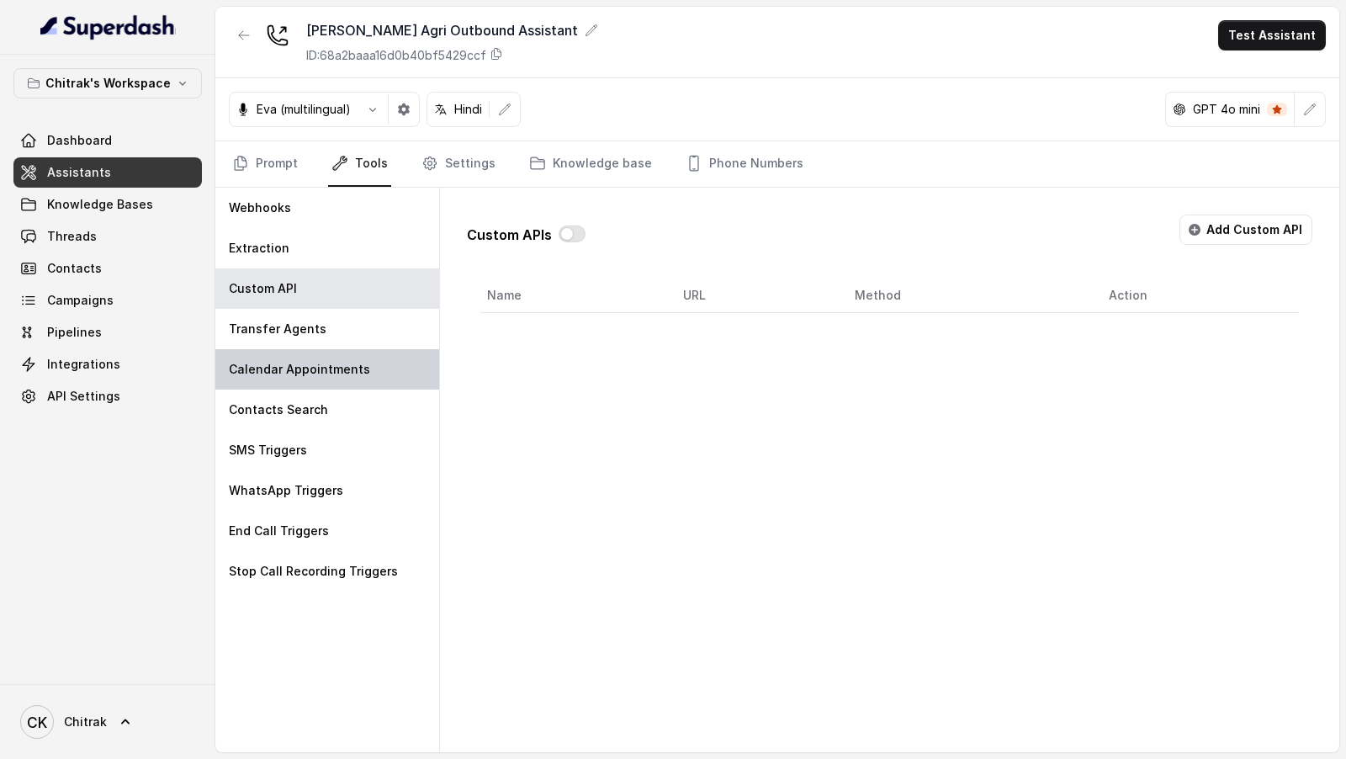
click at [306, 364] on p "Calendar Appointments" at bounding box center [299, 369] width 141 height 17
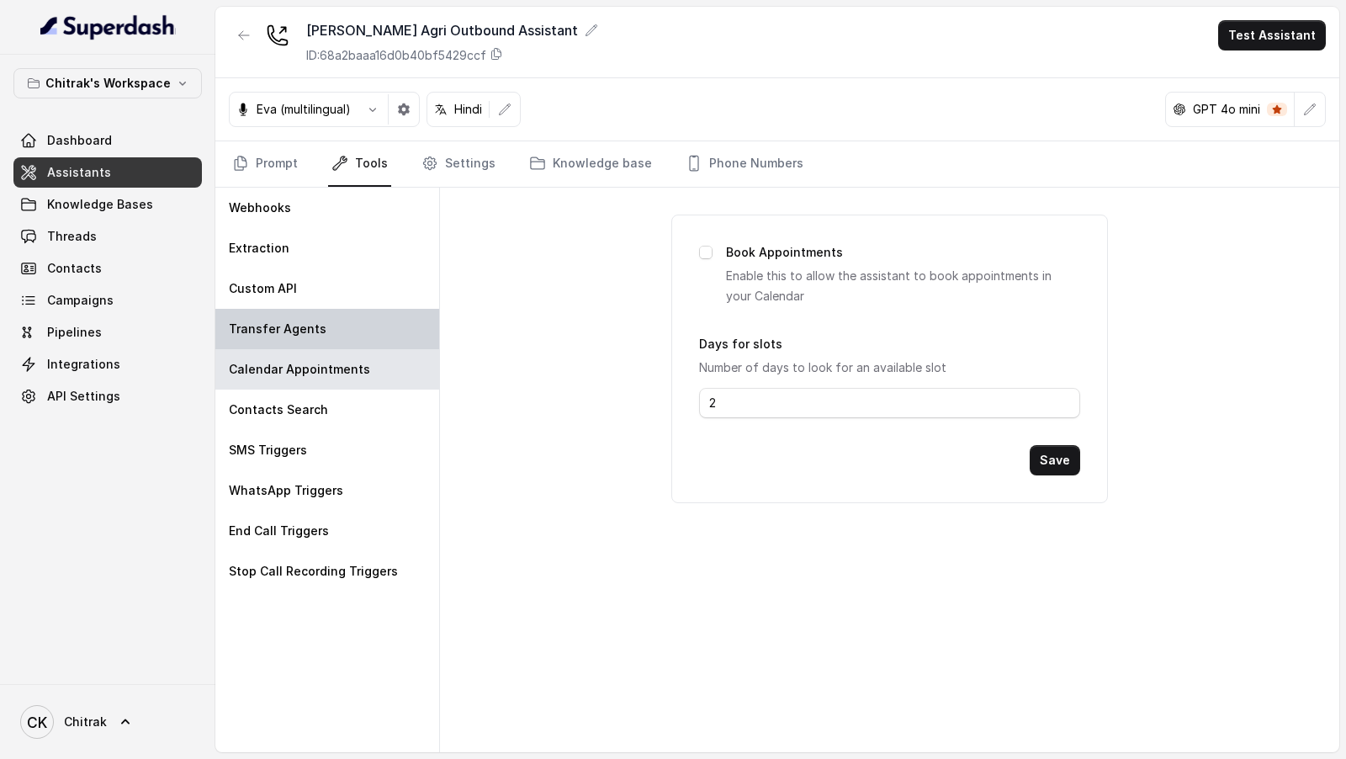
click at [334, 332] on div "Transfer Agents" at bounding box center [327, 329] width 224 height 40
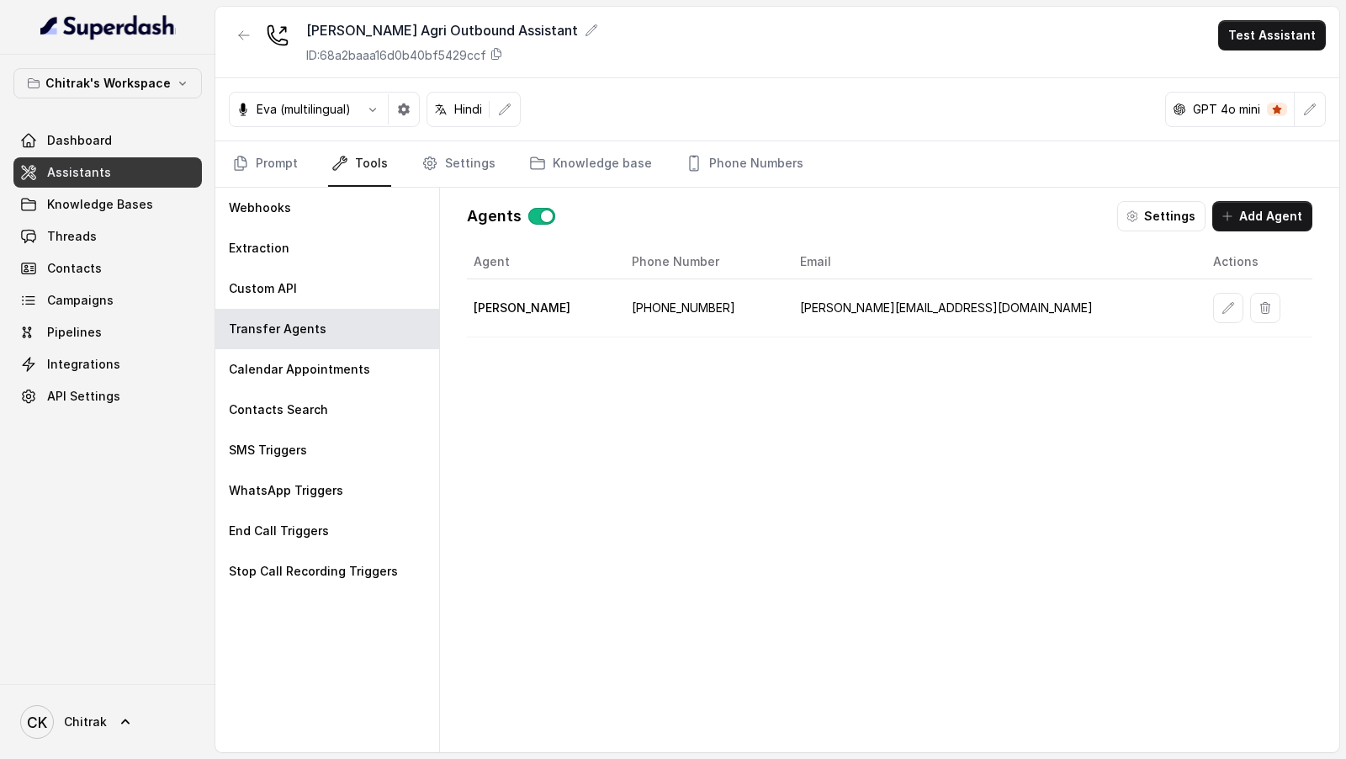
click at [1173, 217] on button "Settings" at bounding box center [1161, 216] width 88 height 30
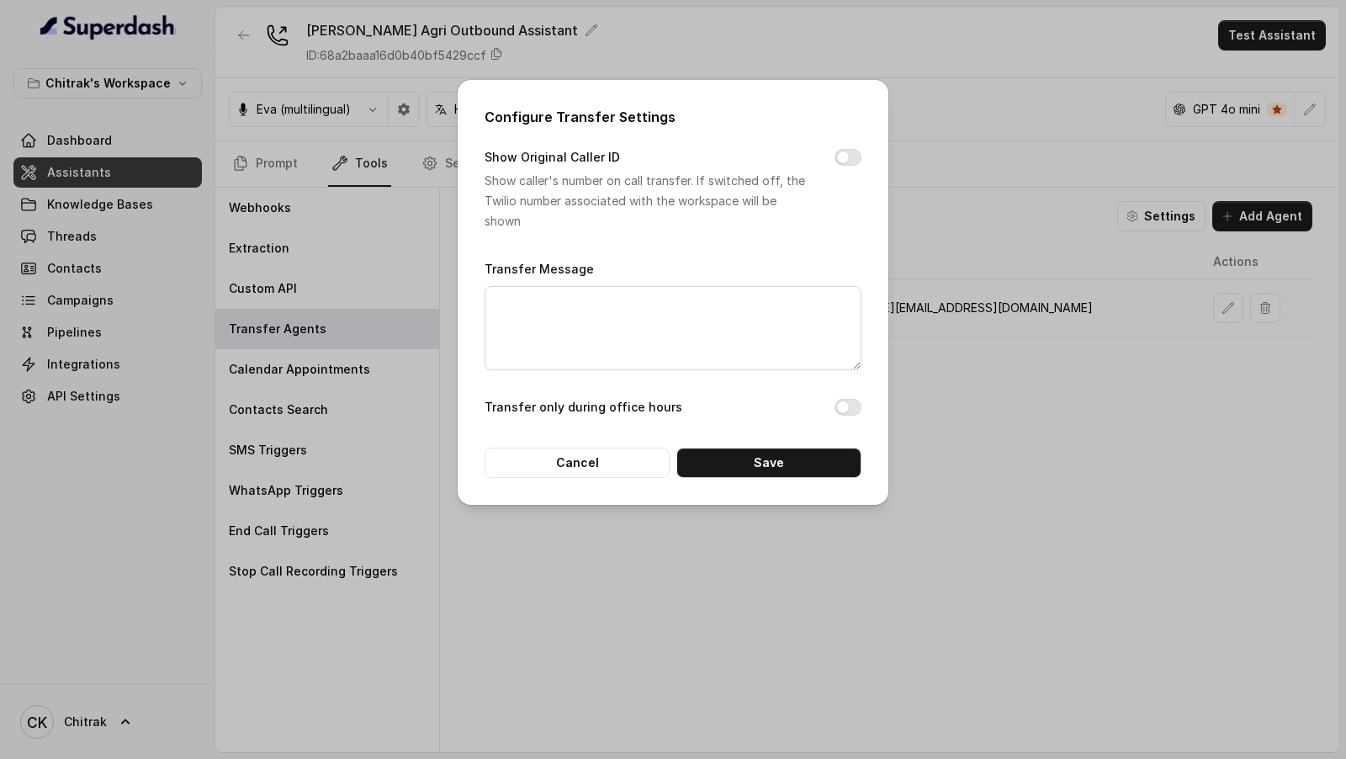
click at [596, 446] on form "Transfer Message Transfer only during office hours Cancel Save" at bounding box center [673, 368] width 377 height 220
drag, startPoint x: 1170, startPoint y: 337, endPoint x: 1127, endPoint y: 346, distance: 44.6
click at [1170, 337] on div "Configure Transfer Settings Show Original Caller ID Show caller's number on cal…" at bounding box center [673, 379] width 1346 height 759
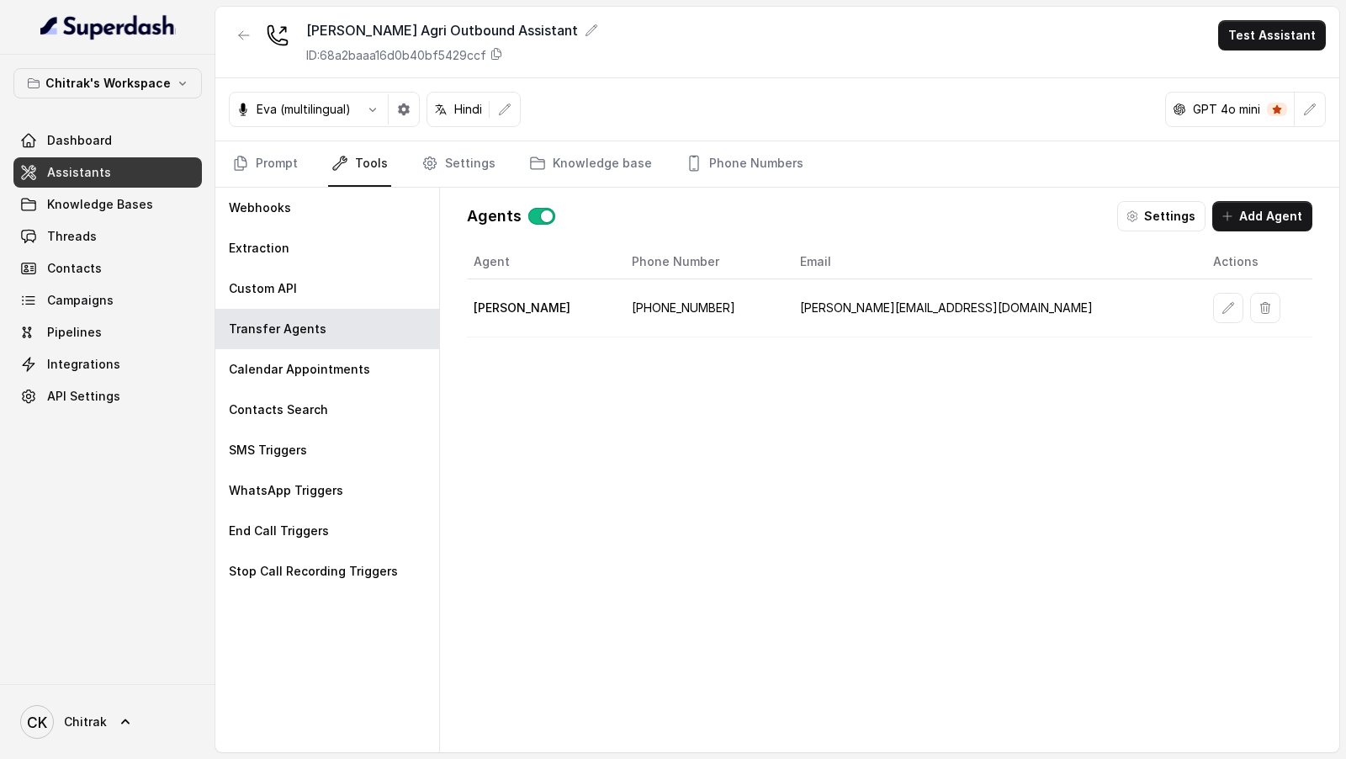
click at [1213, 301] on div at bounding box center [1259, 308] width 93 height 30
click at [1222, 302] on icon "button" at bounding box center [1228, 307] width 13 height 13
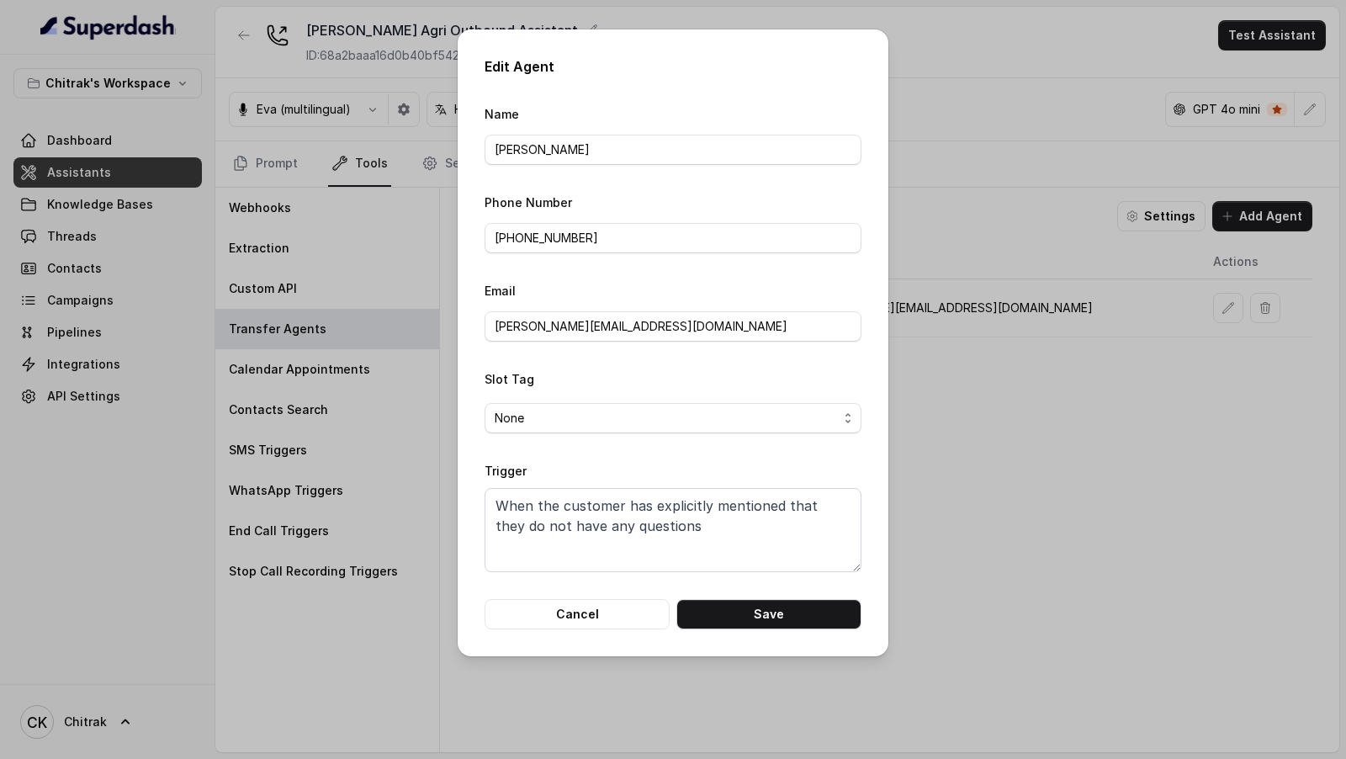
click at [1104, 409] on div "Edit Agent Name Vivek Phone Number +919967159549 Email vivek@trysuperdash.com S…" at bounding box center [673, 379] width 1346 height 759
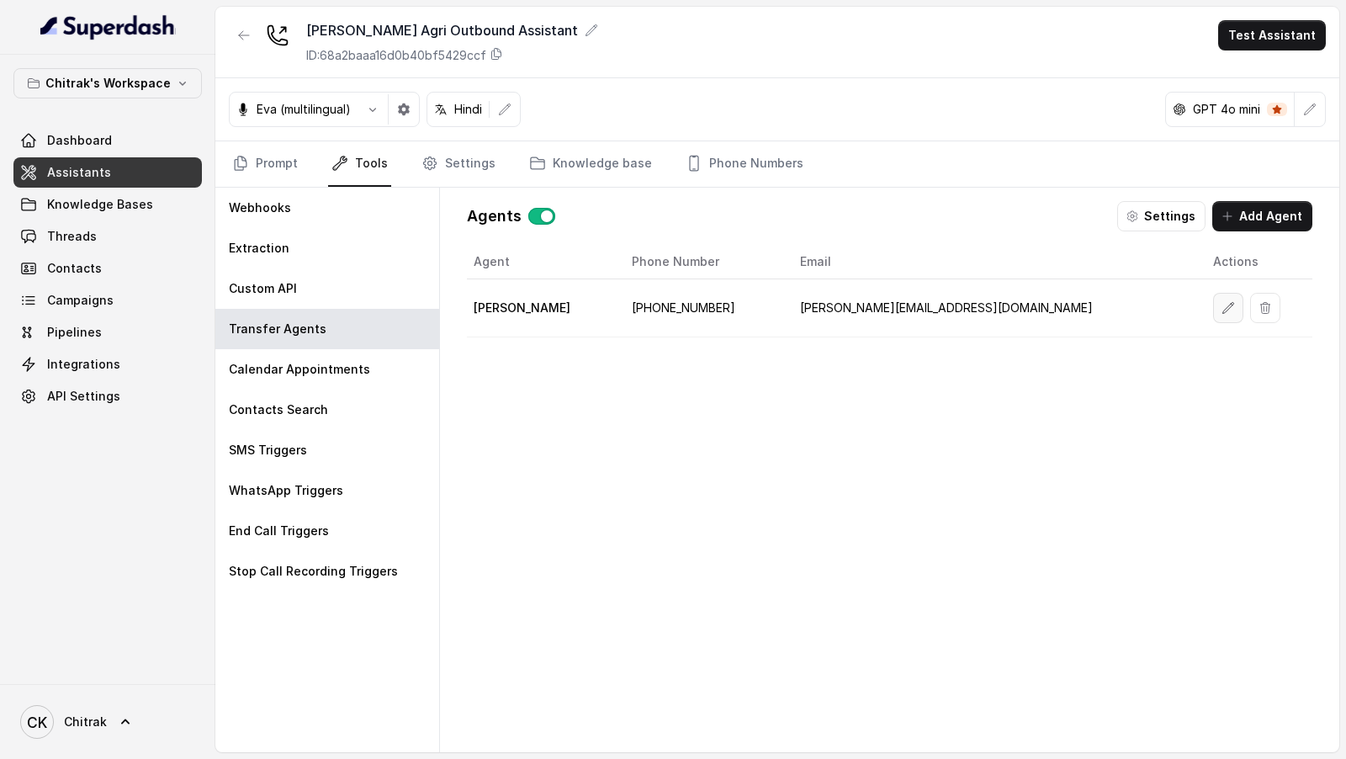
click at [1222, 301] on icon "button" at bounding box center [1228, 307] width 13 height 13
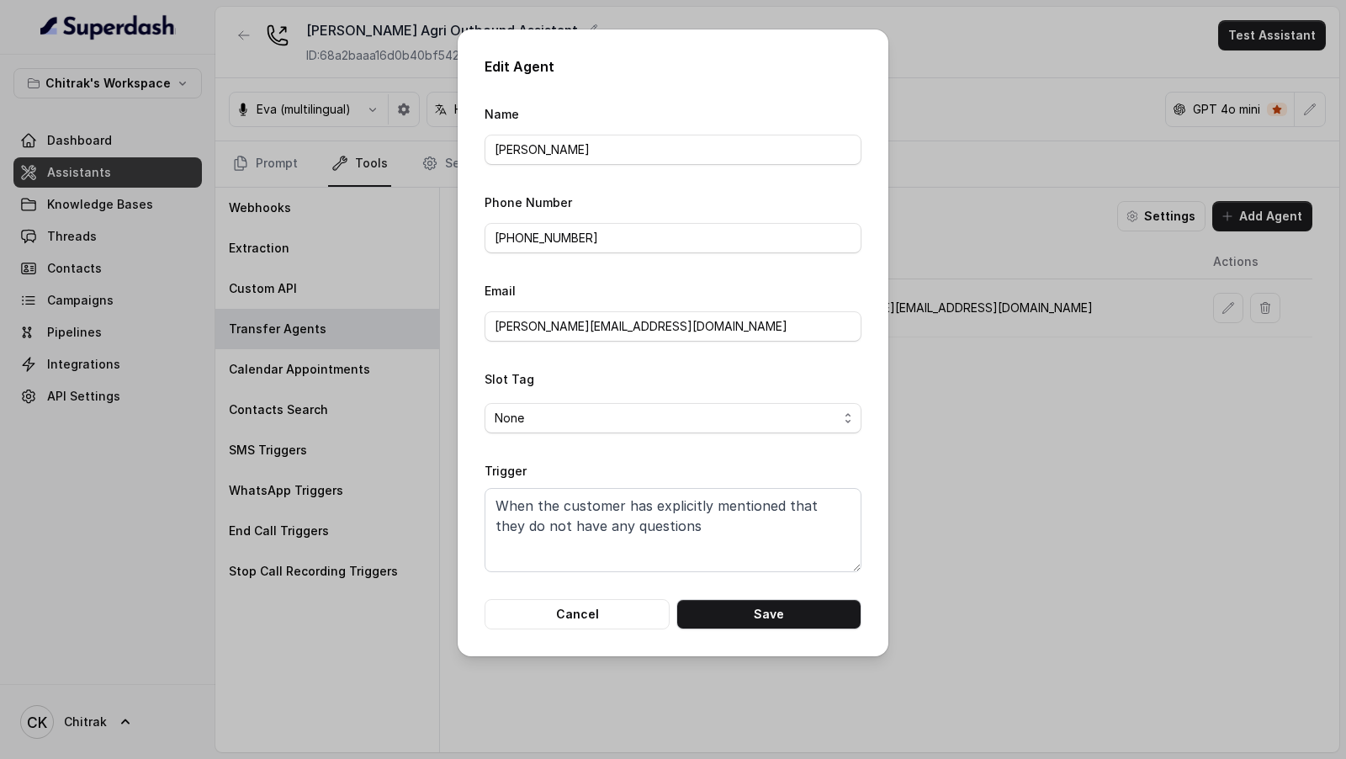
click at [1123, 336] on div "Edit Agent Name Vivek Phone Number +919967159549 Email vivek@trysuperdash.com S…" at bounding box center [673, 379] width 1346 height 759
